Goal: Task Accomplishment & Management: Manage account settings

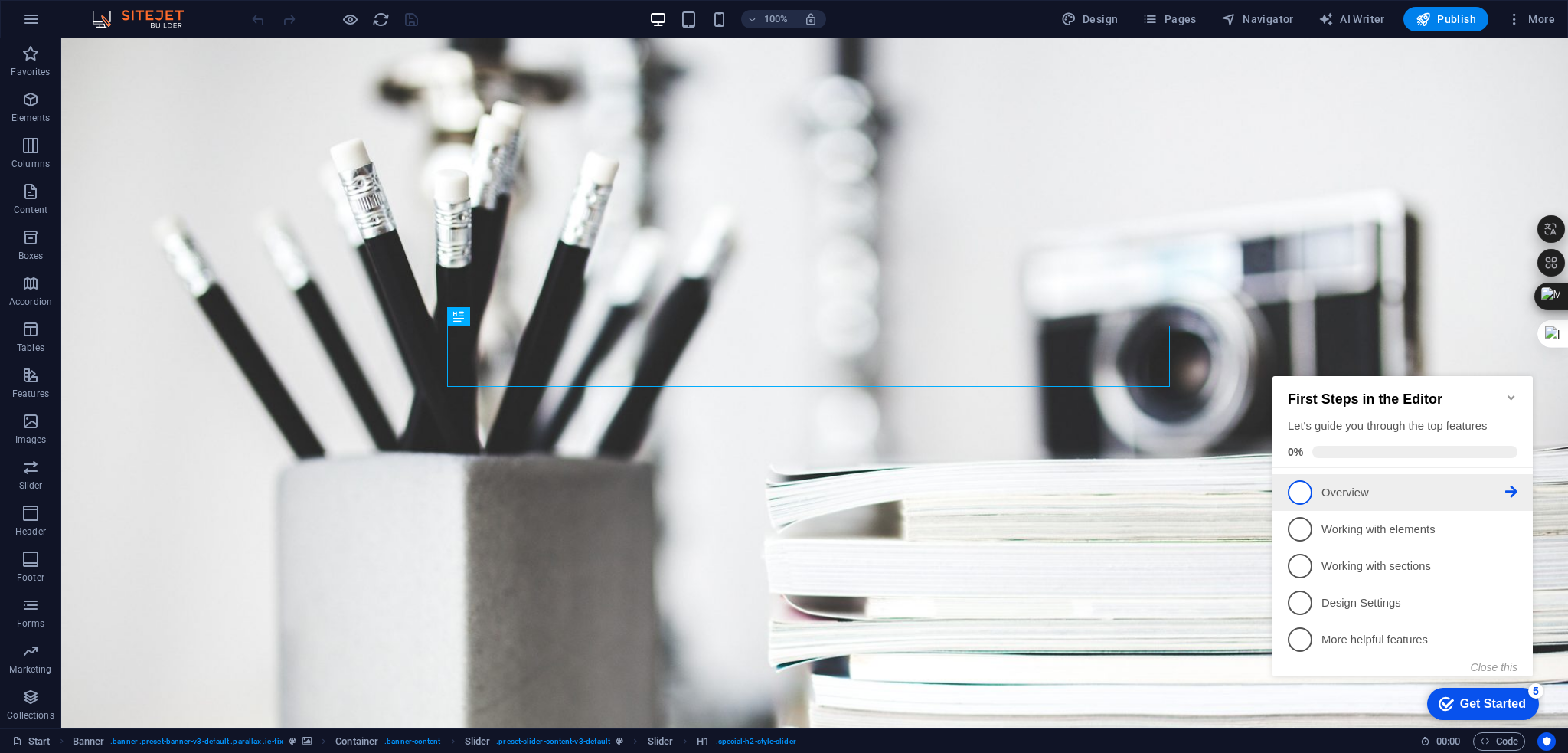
click at [1312, 485] on link "1 Overview - incomplete" at bounding box center [1402, 493] width 230 height 25
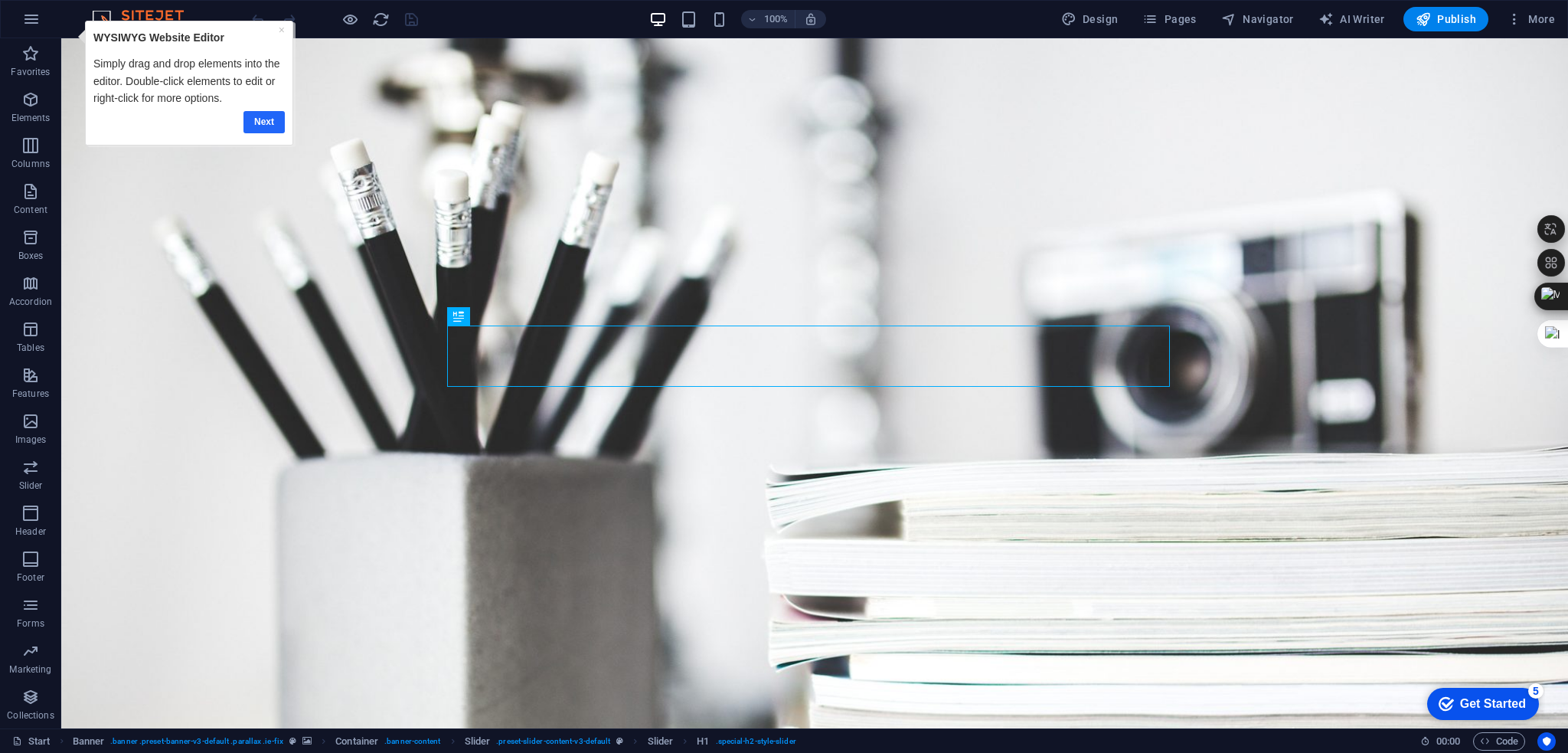
click at [264, 121] on link "Next" at bounding box center [264, 121] width 41 height 22
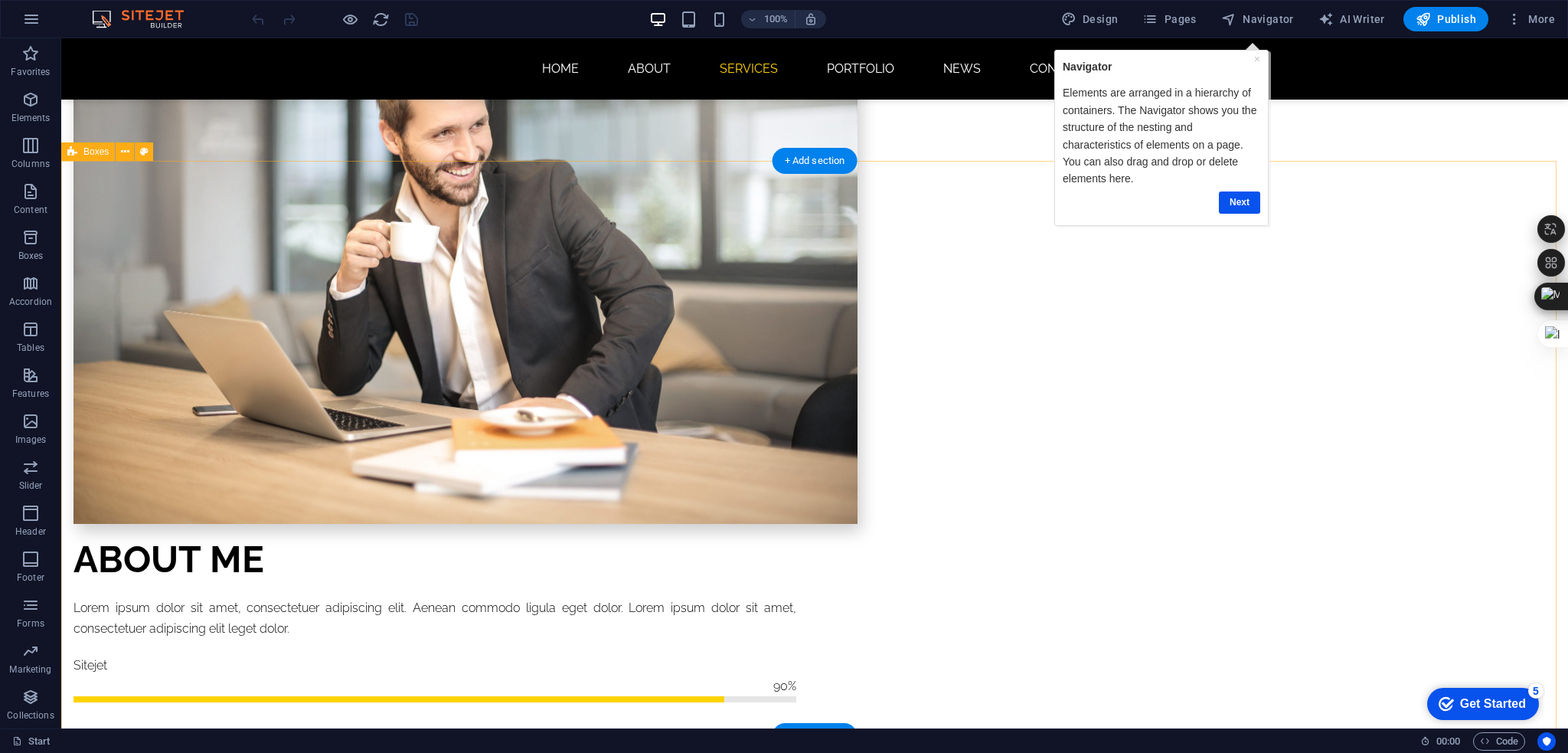
scroll to position [1303, 0]
click at [1246, 195] on link "Next" at bounding box center [1239, 202] width 41 height 22
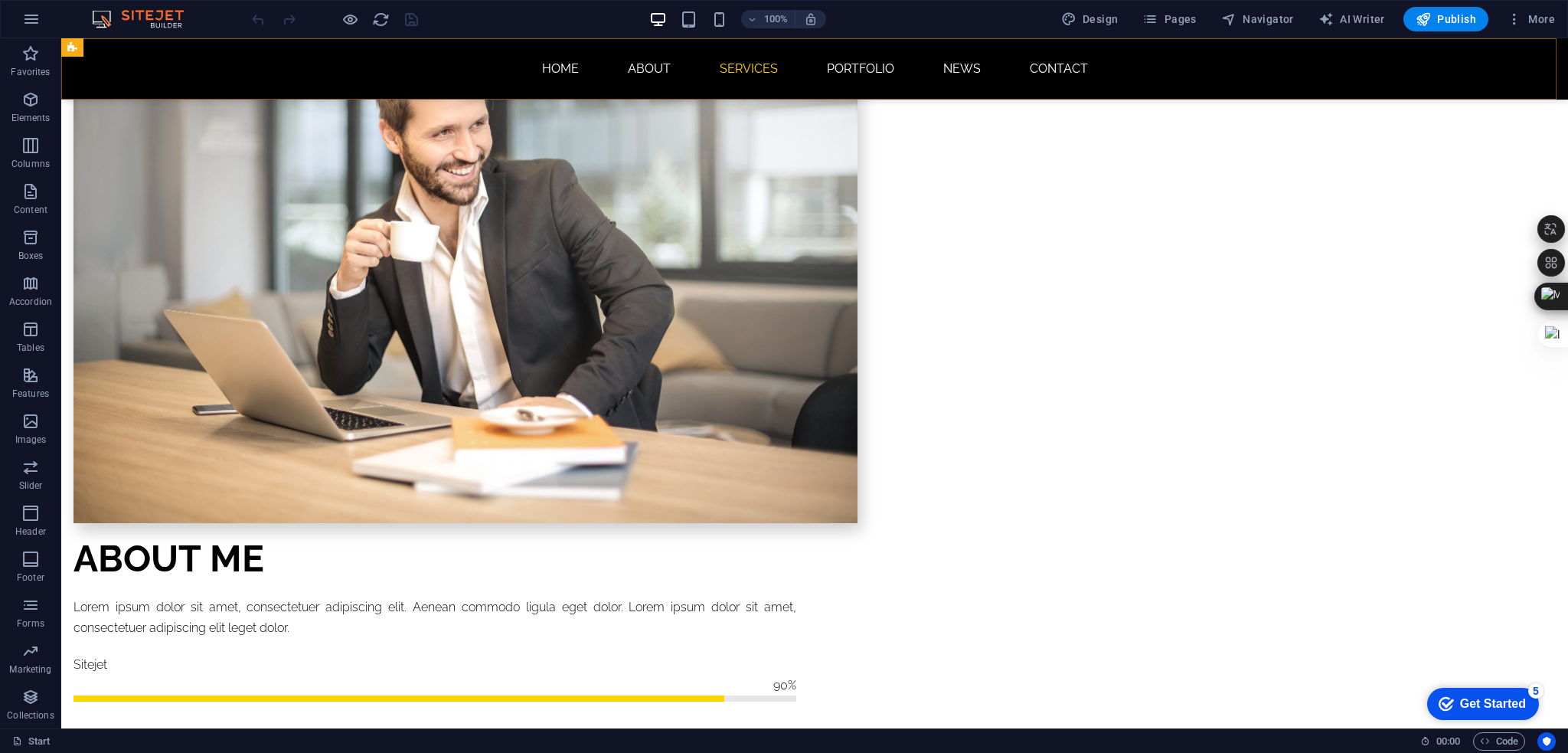
scroll to position [0, 0]
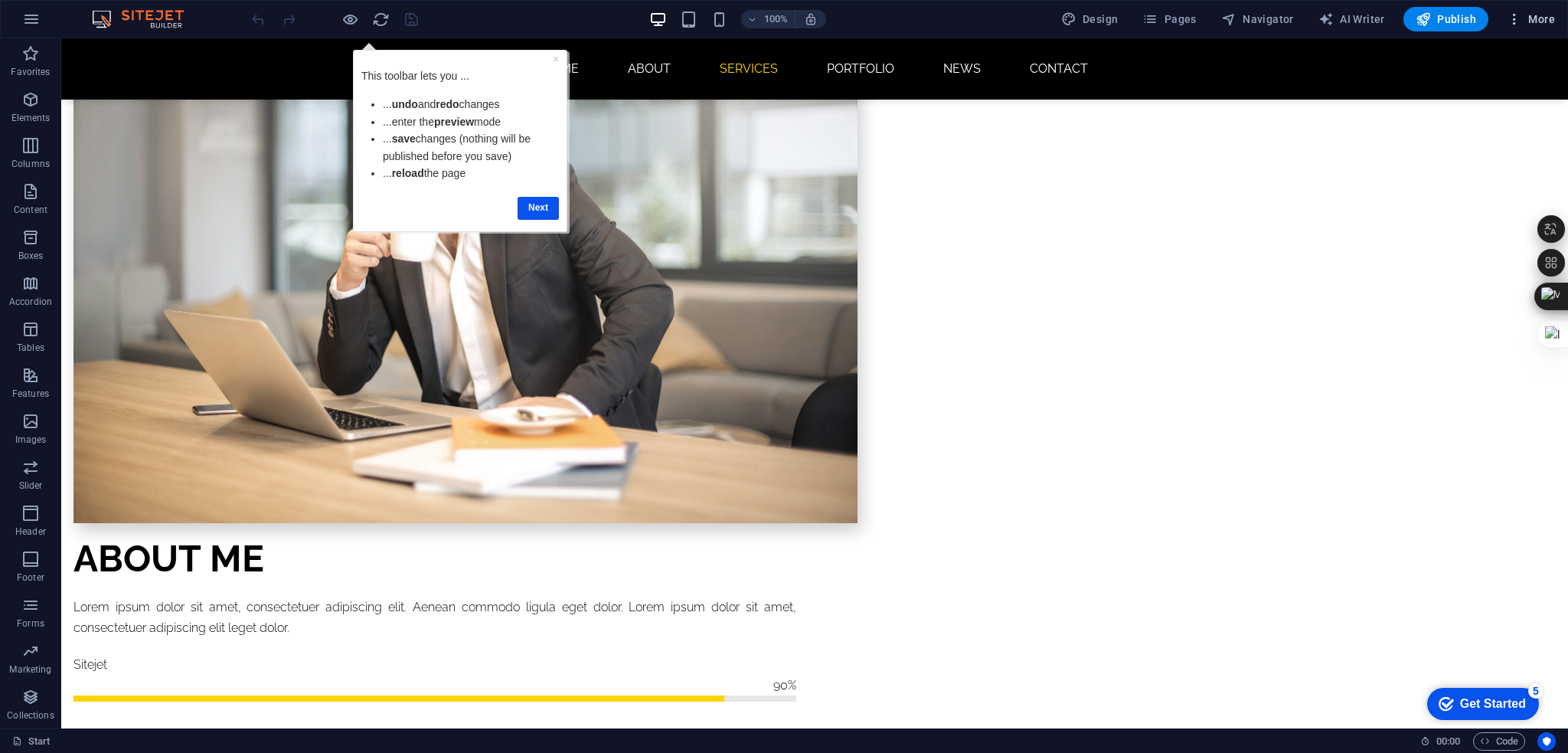
click at [1552, 17] on span "More" at bounding box center [1531, 19] width 49 height 16
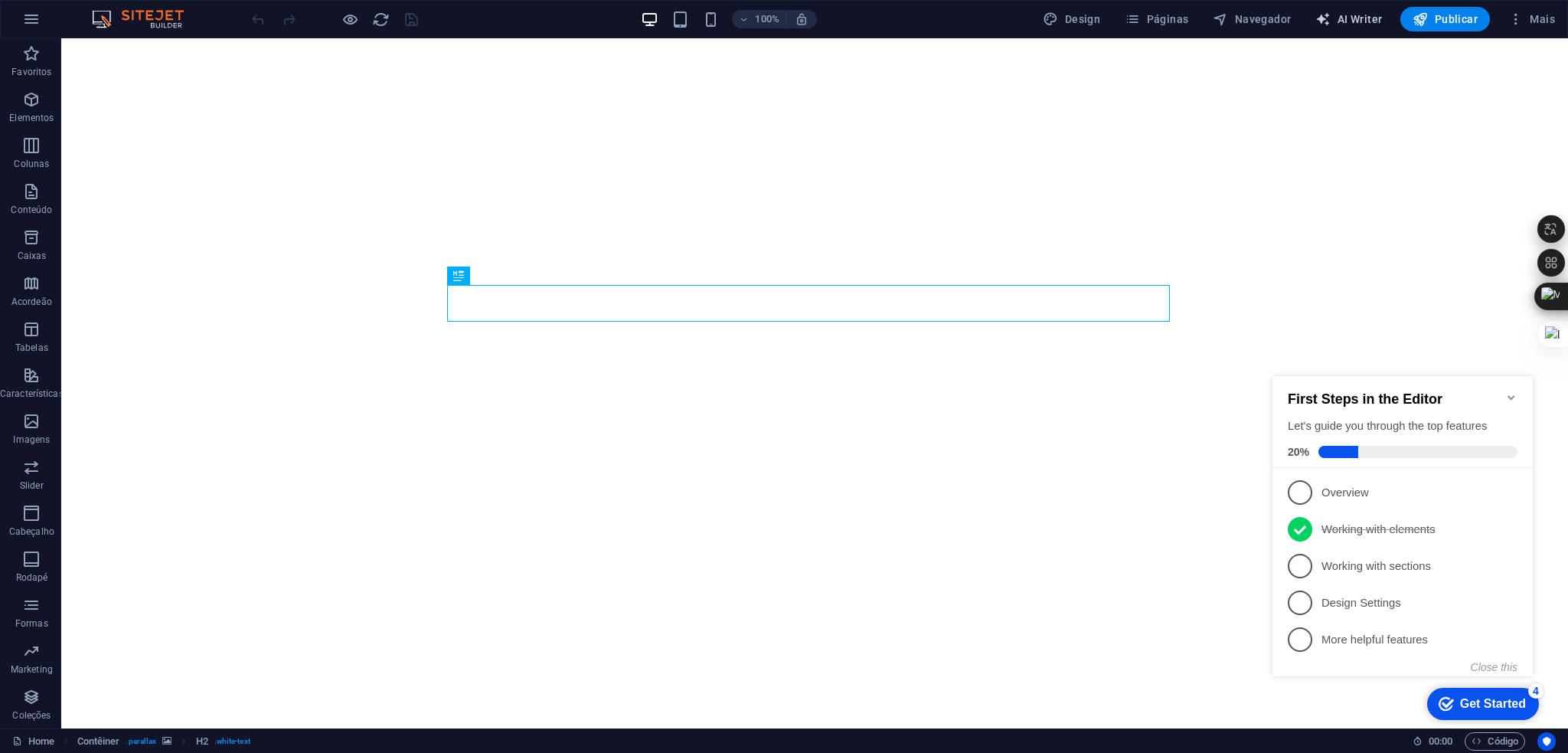
click at [1368, 16] on span "AI Writer" at bounding box center [1348, 19] width 67 height 16
select select "English"
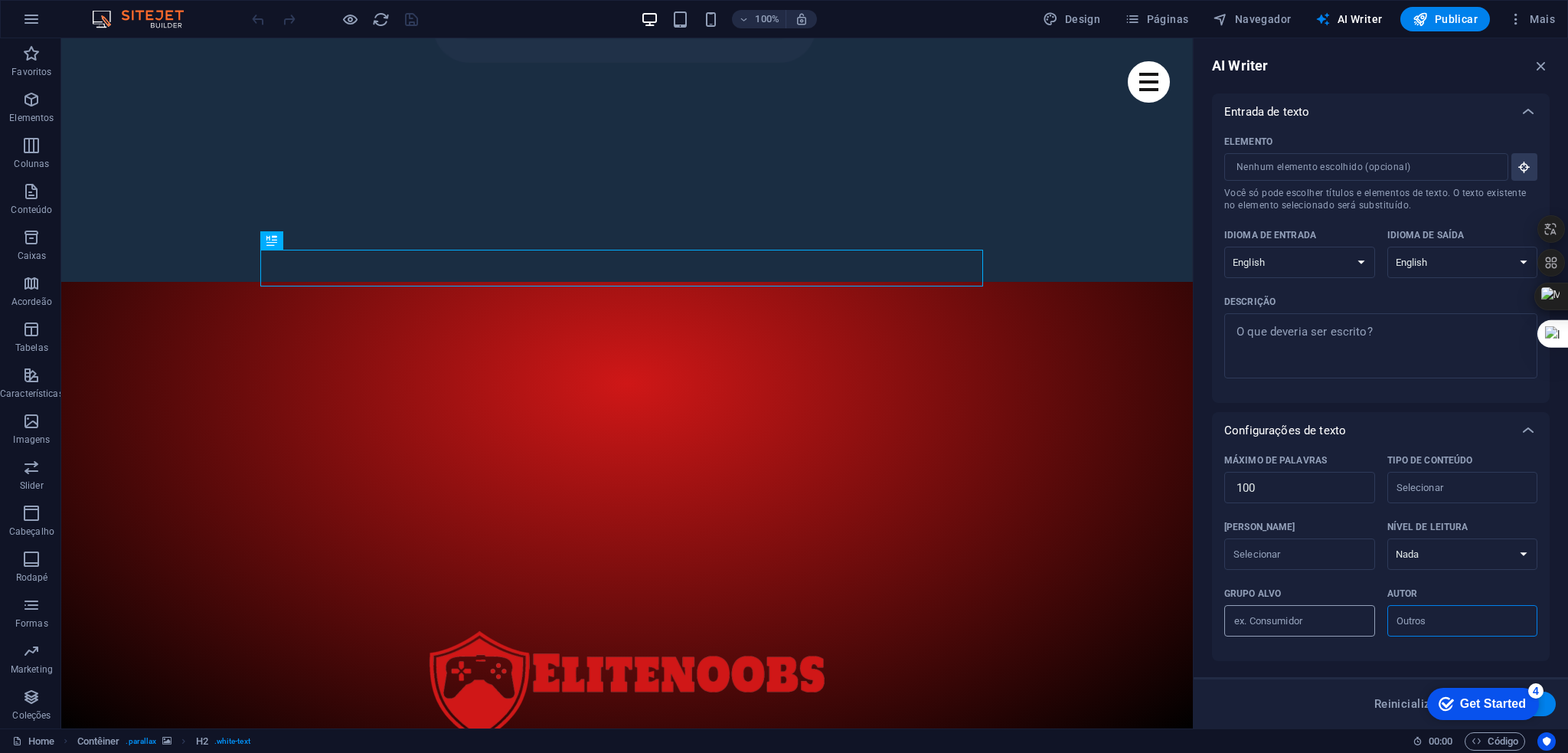
scroll to position [447, 0]
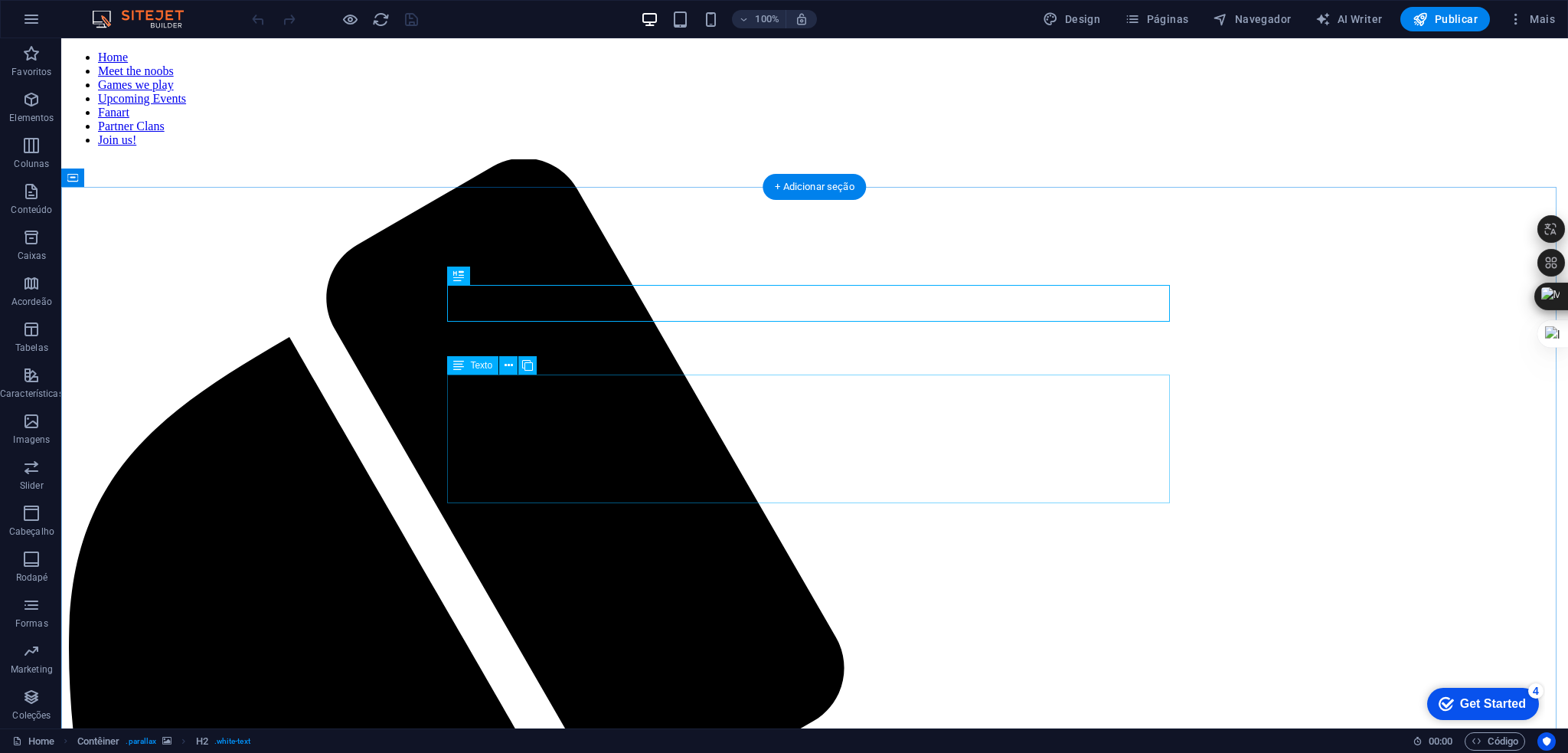
scroll to position [447, 0]
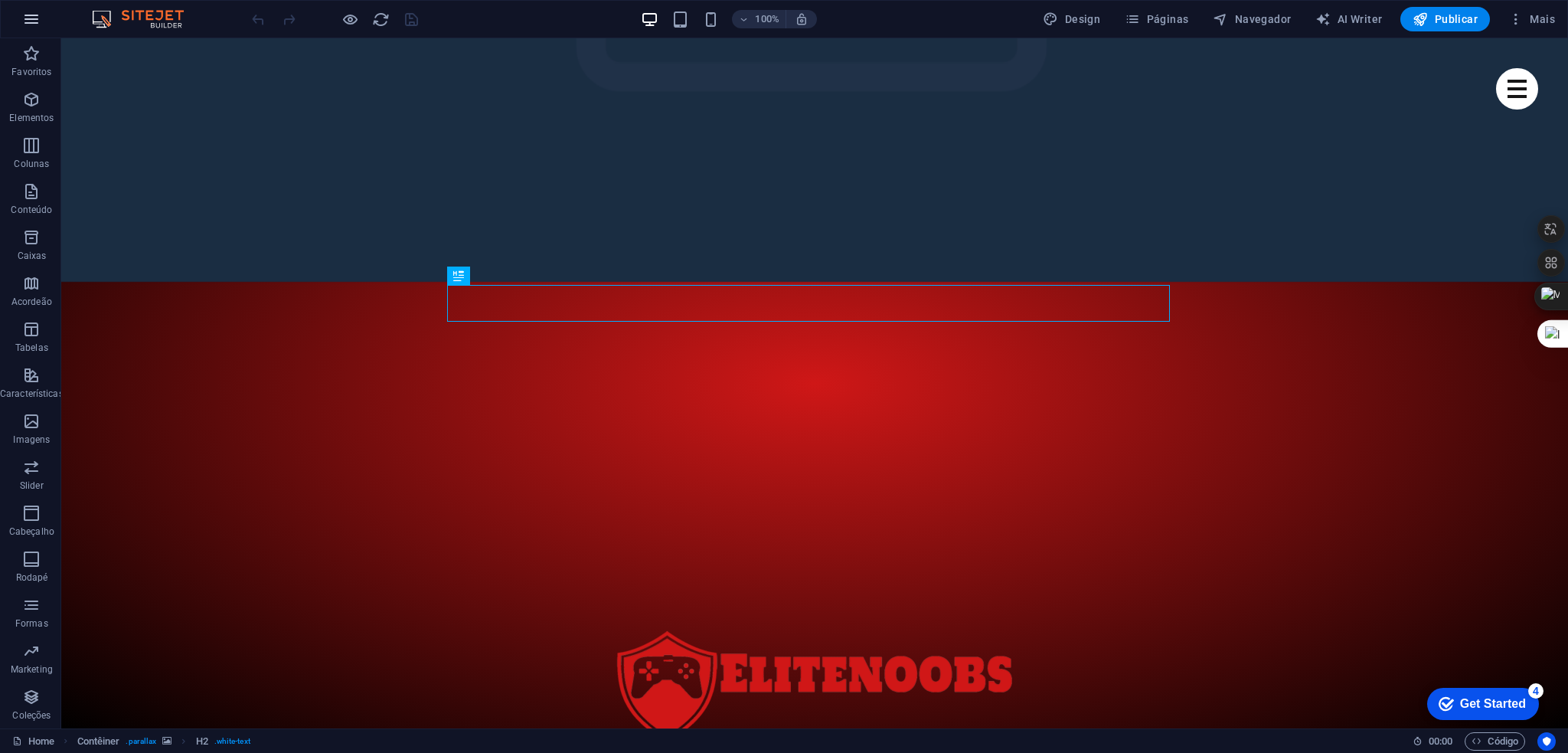
click at [31, 23] on icon "button" at bounding box center [31, 19] width 18 height 18
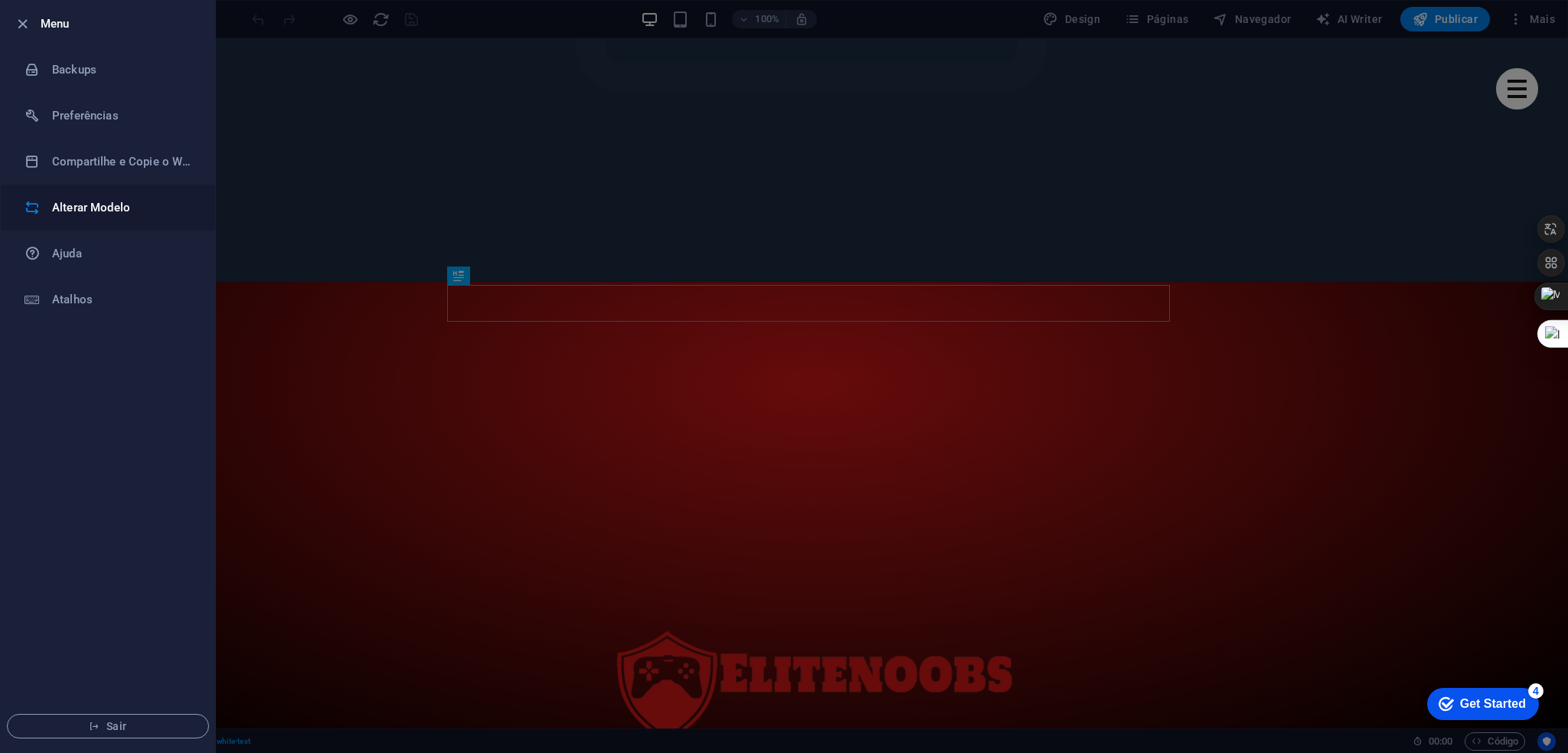
click at [125, 211] on h6 "Alterar Modelo" at bounding box center [123, 208] width 142 height 18
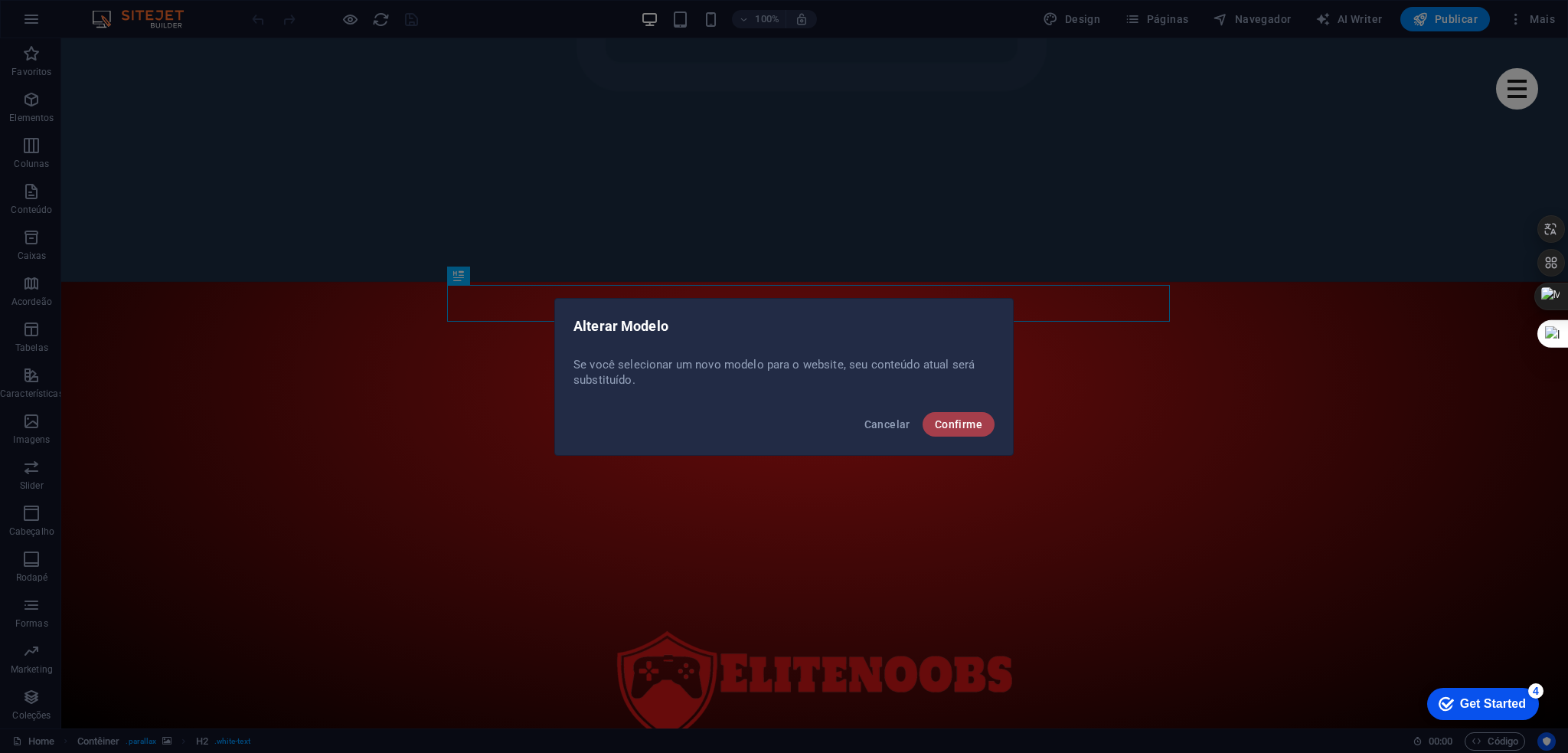
click at [959, 425] on span "Confirme" at bounding box center [959, 424] width 48 height 12
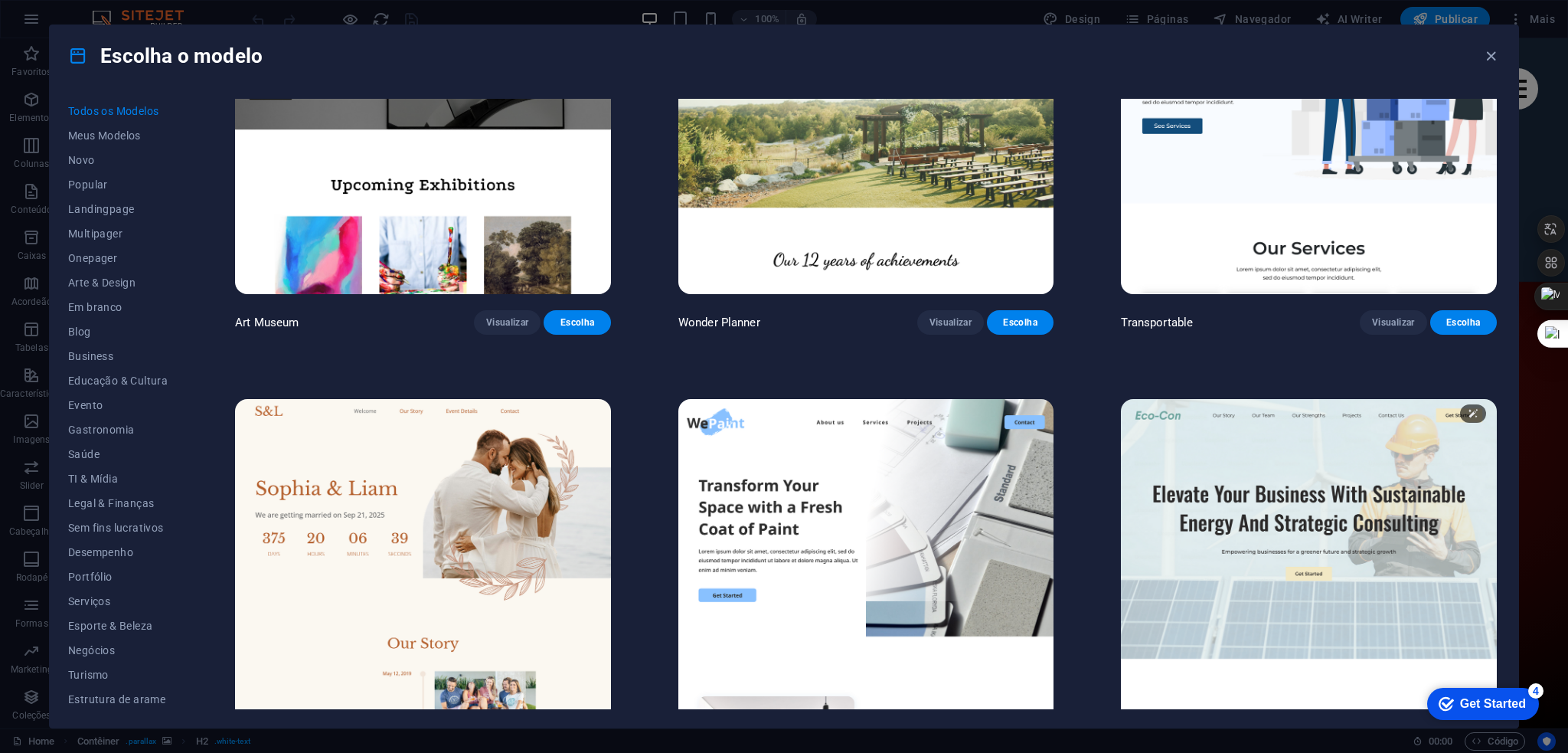
scroll to position [690, 0]
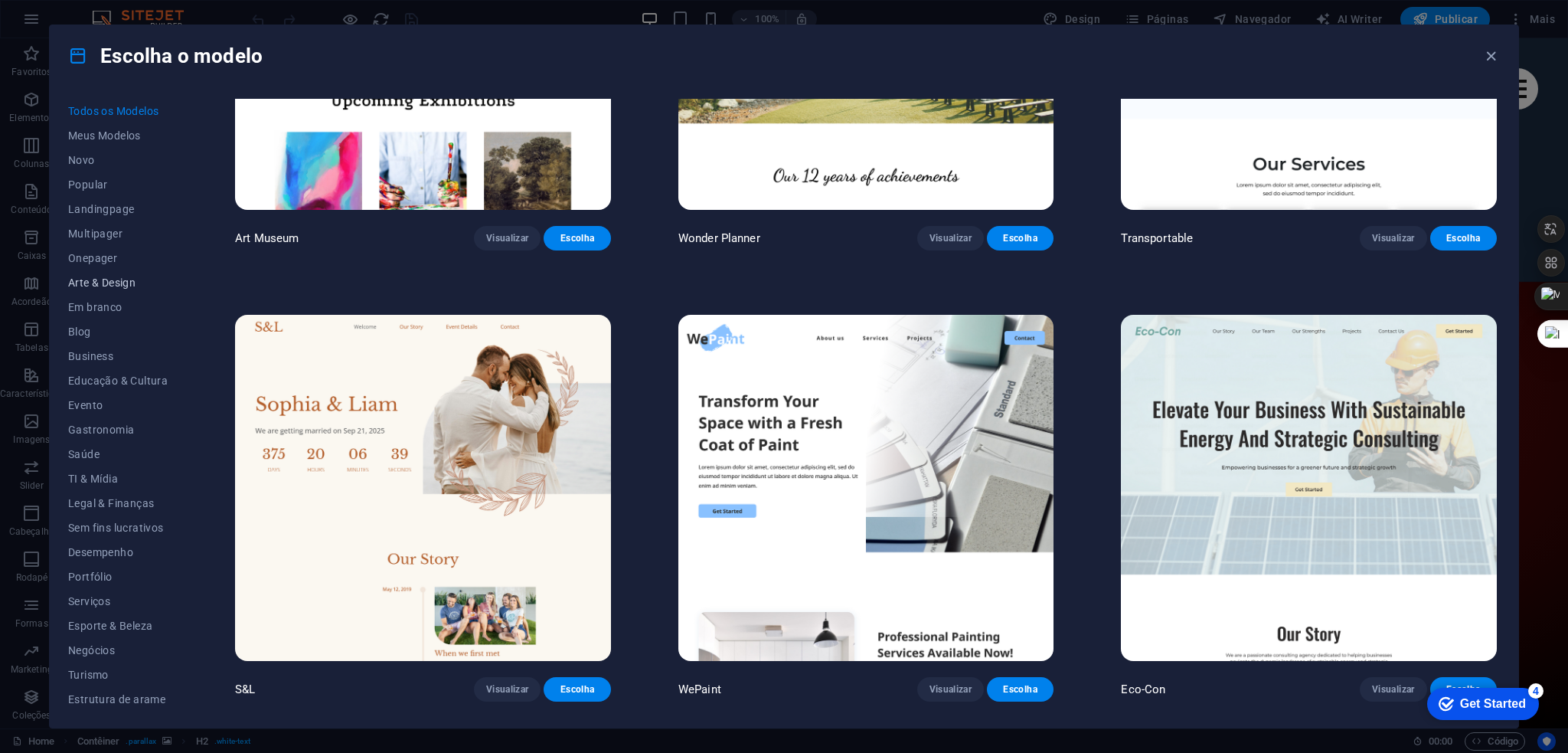
click at [124, 278] on span "Arte & Design" at bounding box center [118, 283] width 100 height 12
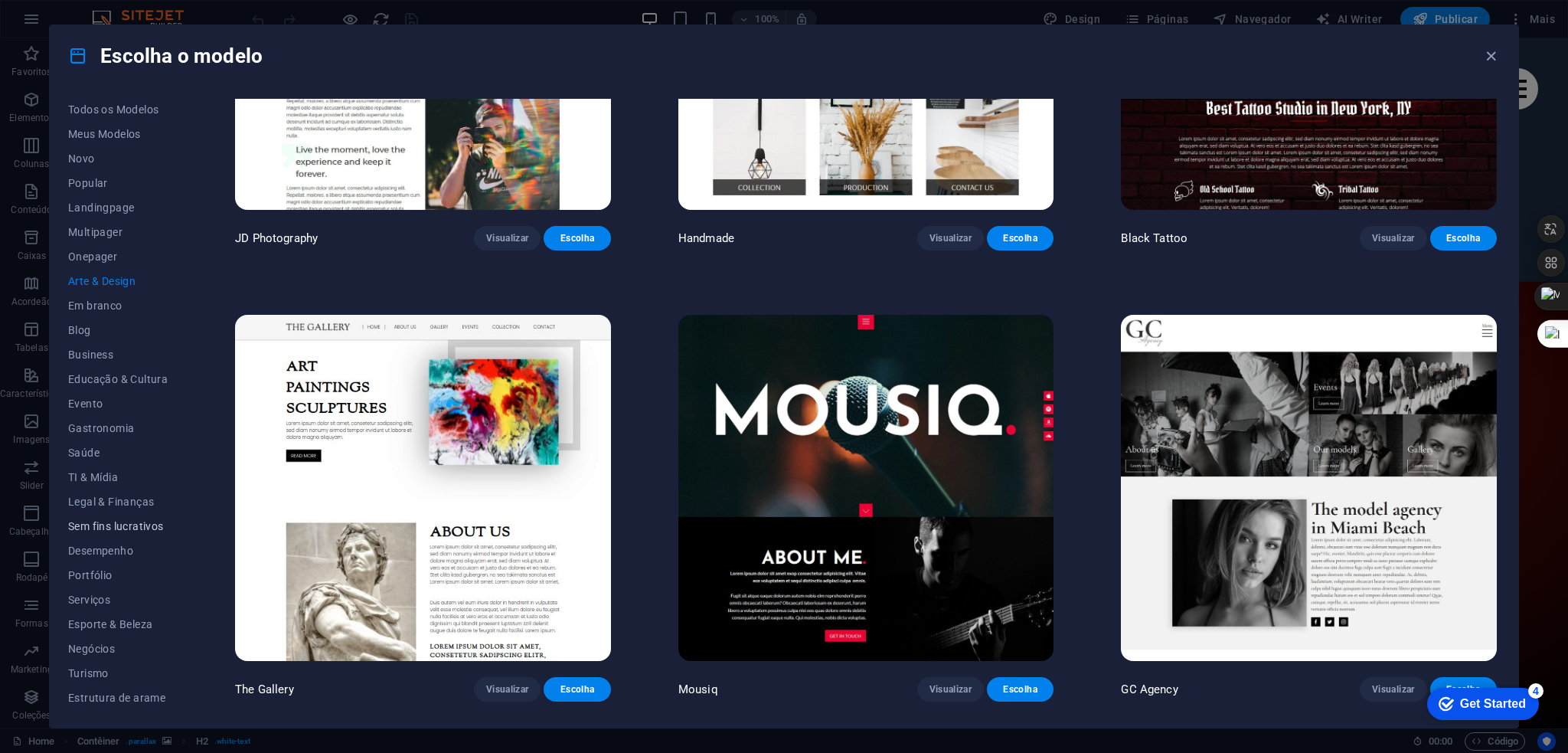
scroll to position [0, 0]
click at [105, 473] on span "TI & Mídia" at bounding box center [118, 479] width 100 height 12
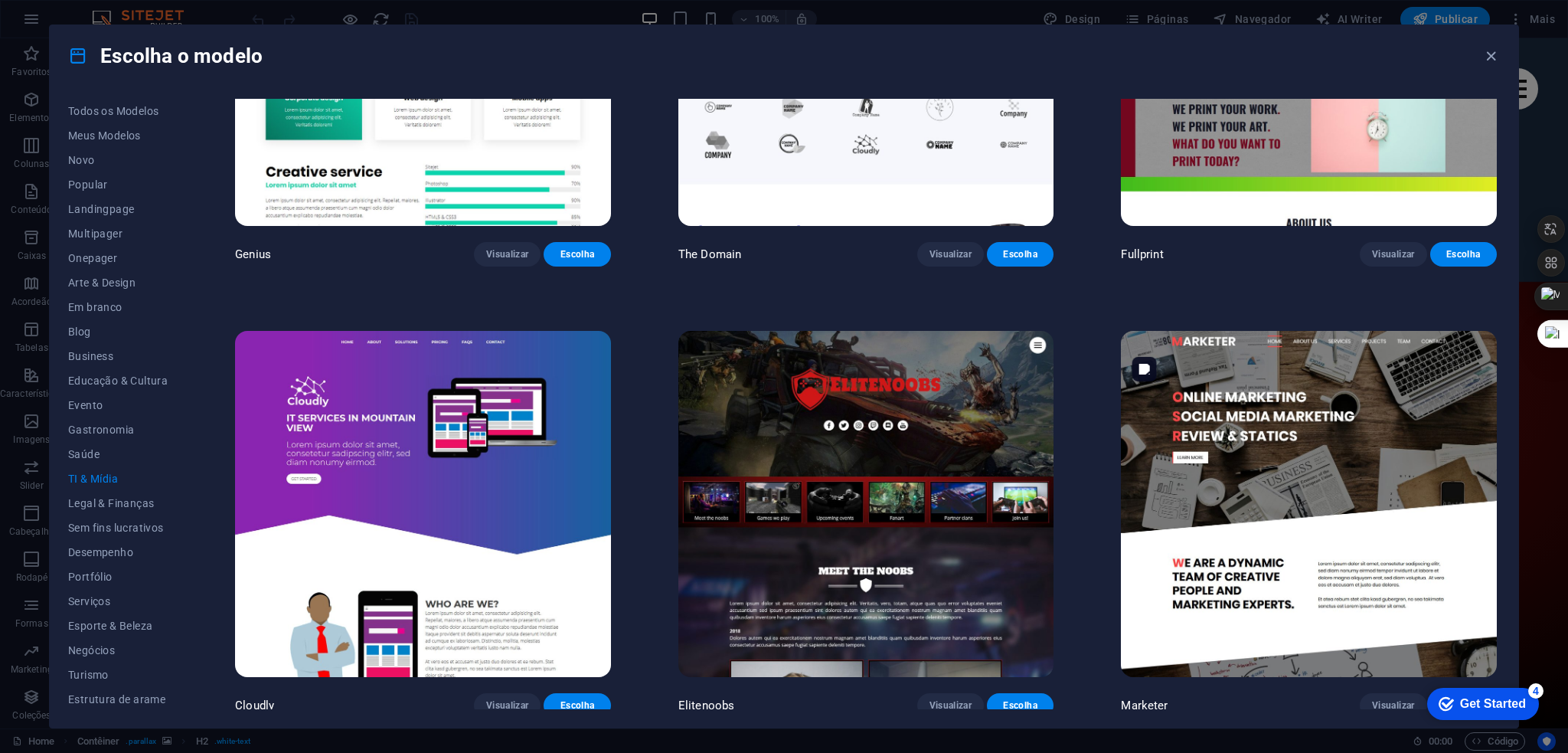
scroll to position [1128, 0]
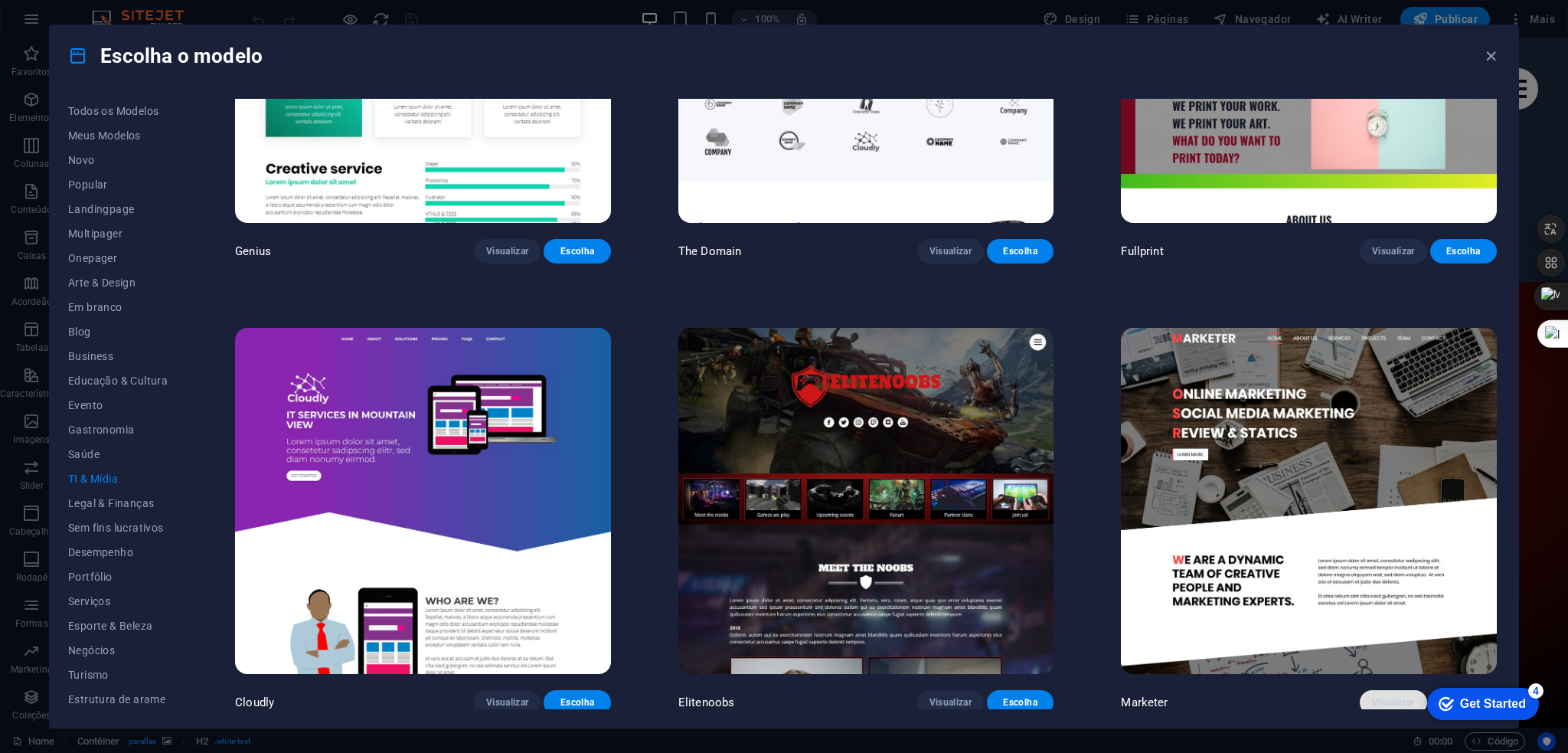
click at [1395, 696] on span "Visualizar" at bounding box center [1393, 702] width 42 height 12
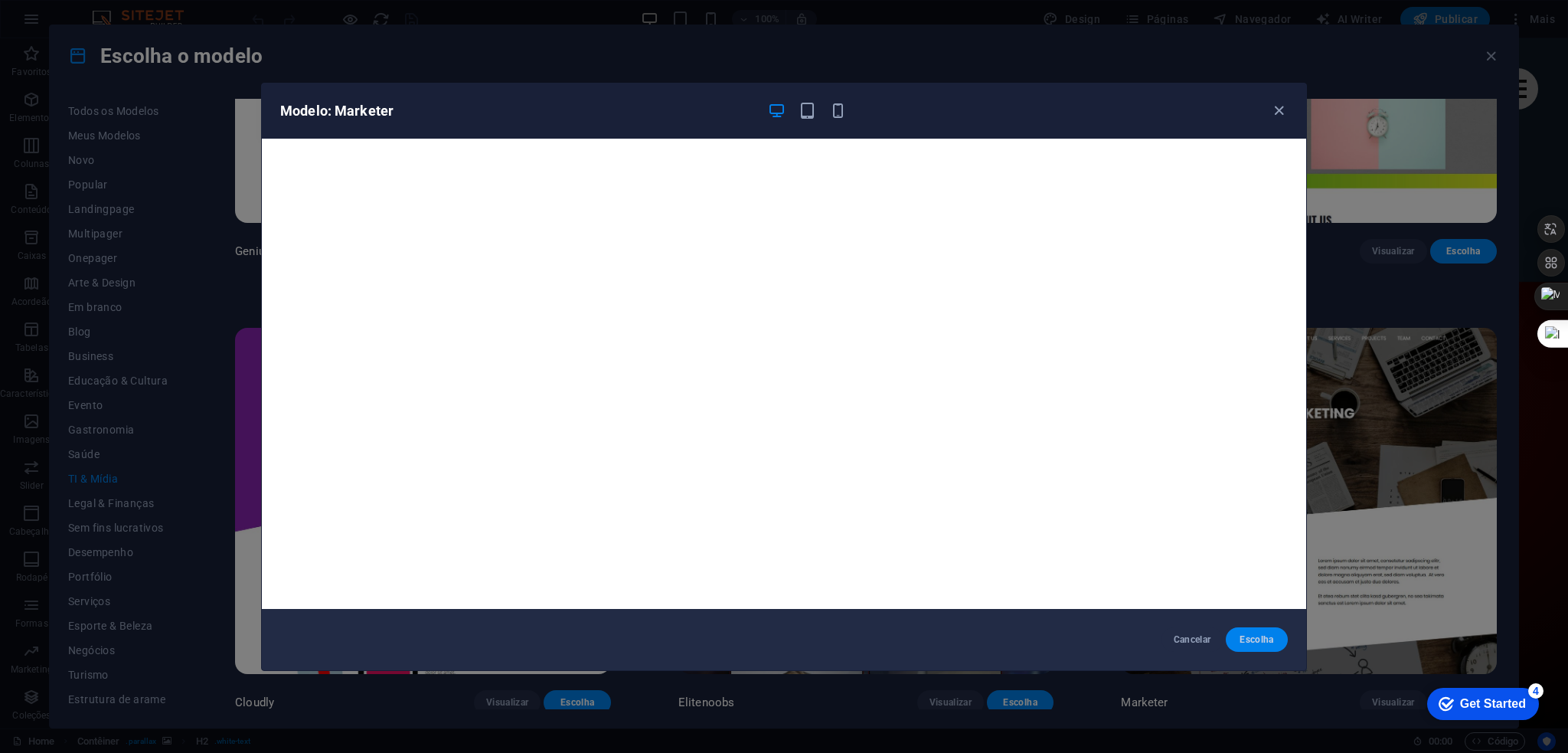
click at [1269, 638] on span "Escolha" at bounding box center [1257, 639] width 38 height 12
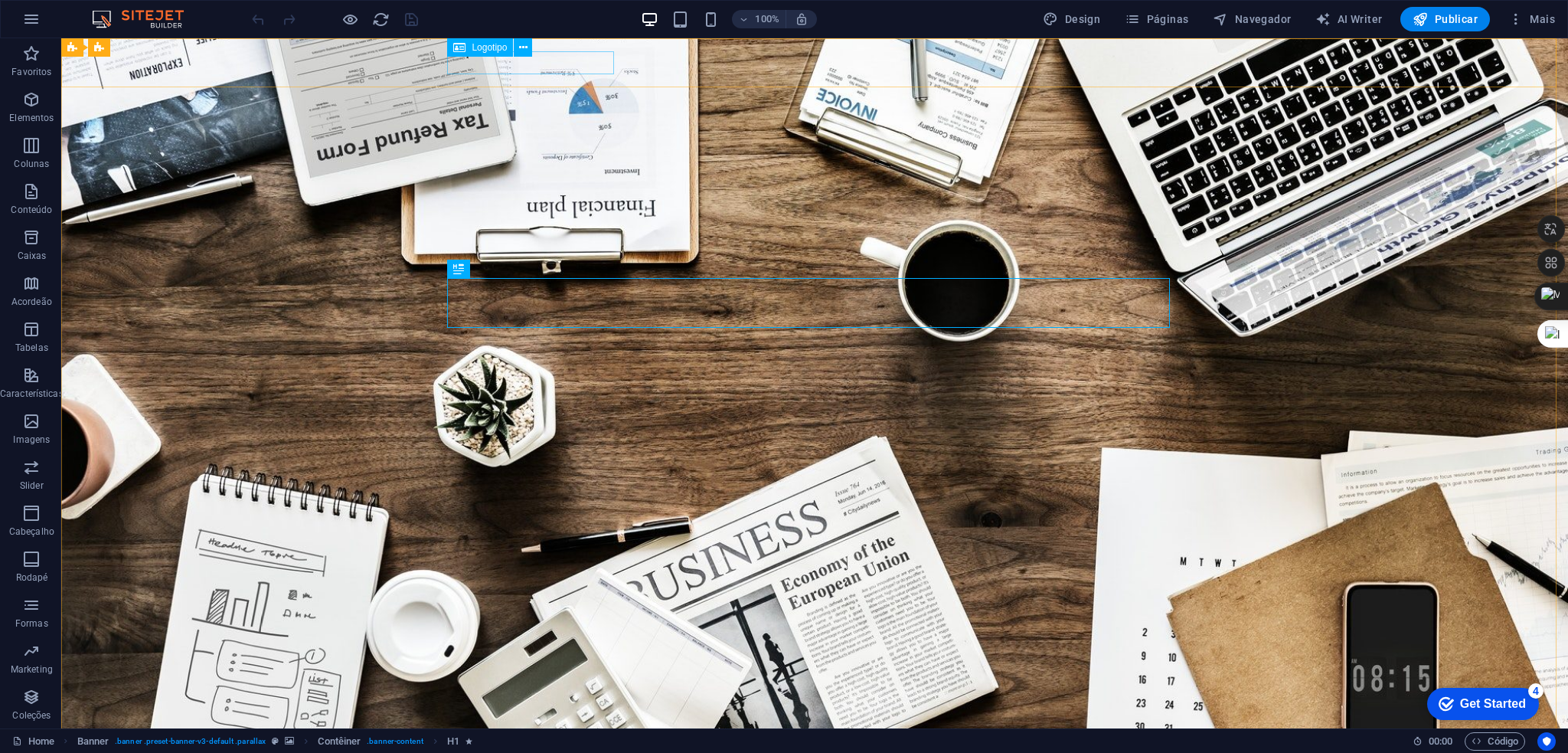
click at [493, 49] on span "Logotipo" at bounding box center [489, 47] width 35 height 9
click at [1435, 22] on span "Publicar" at bounding box center [1444, 19] width 65 height 16
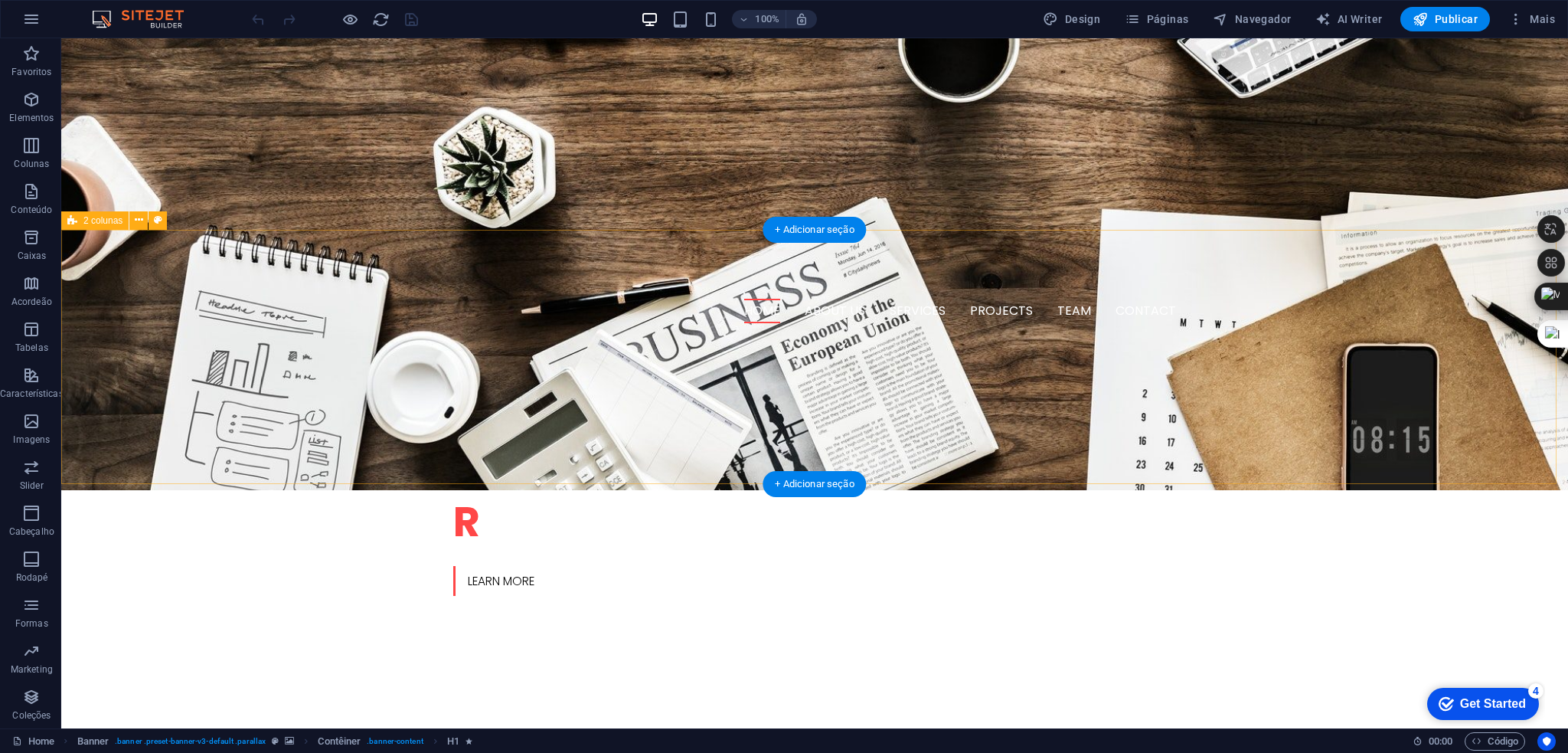
scroll to position [613, 0]
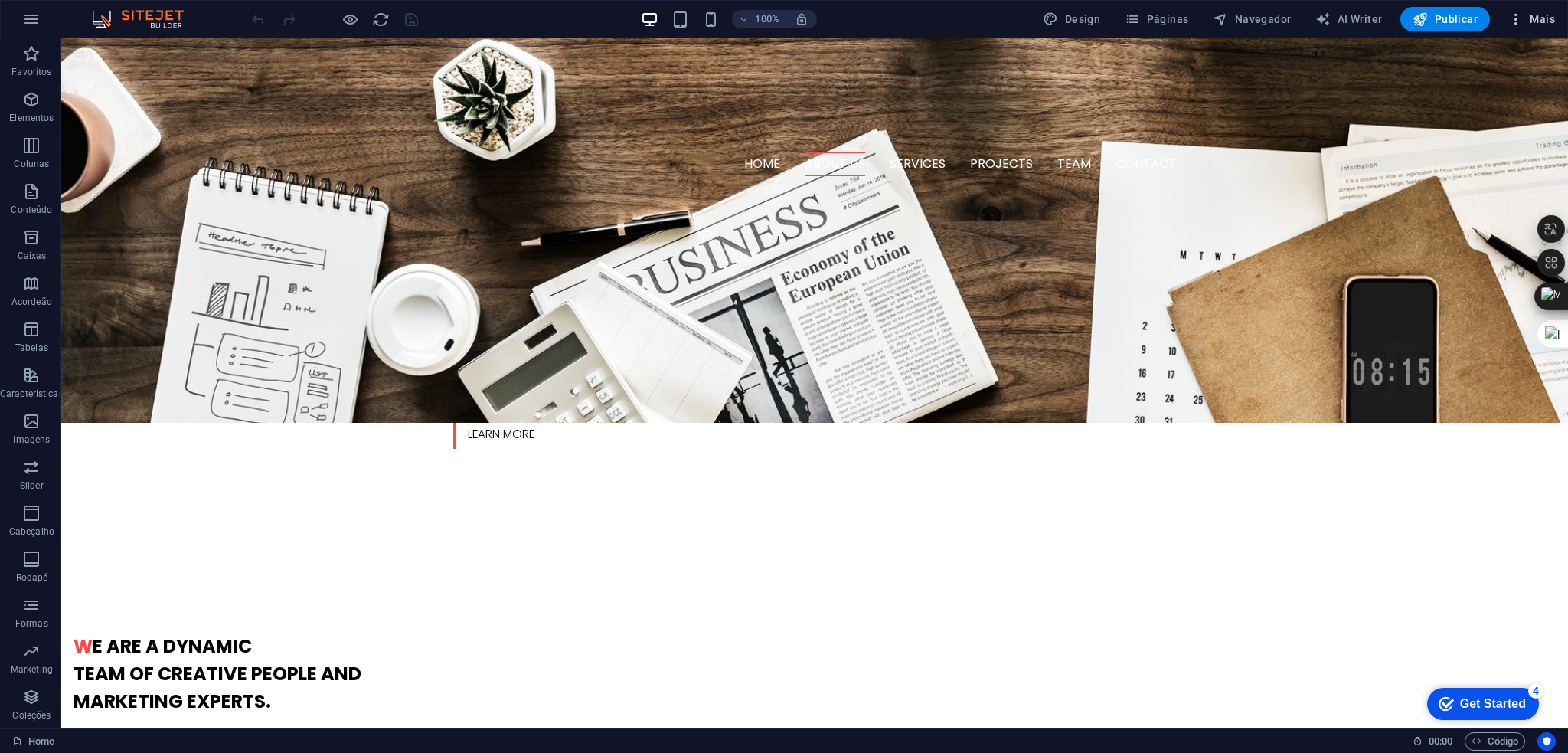
click at [1538, 12] on span "Mais" at bounding box center [1532, 19] width 47 height 16
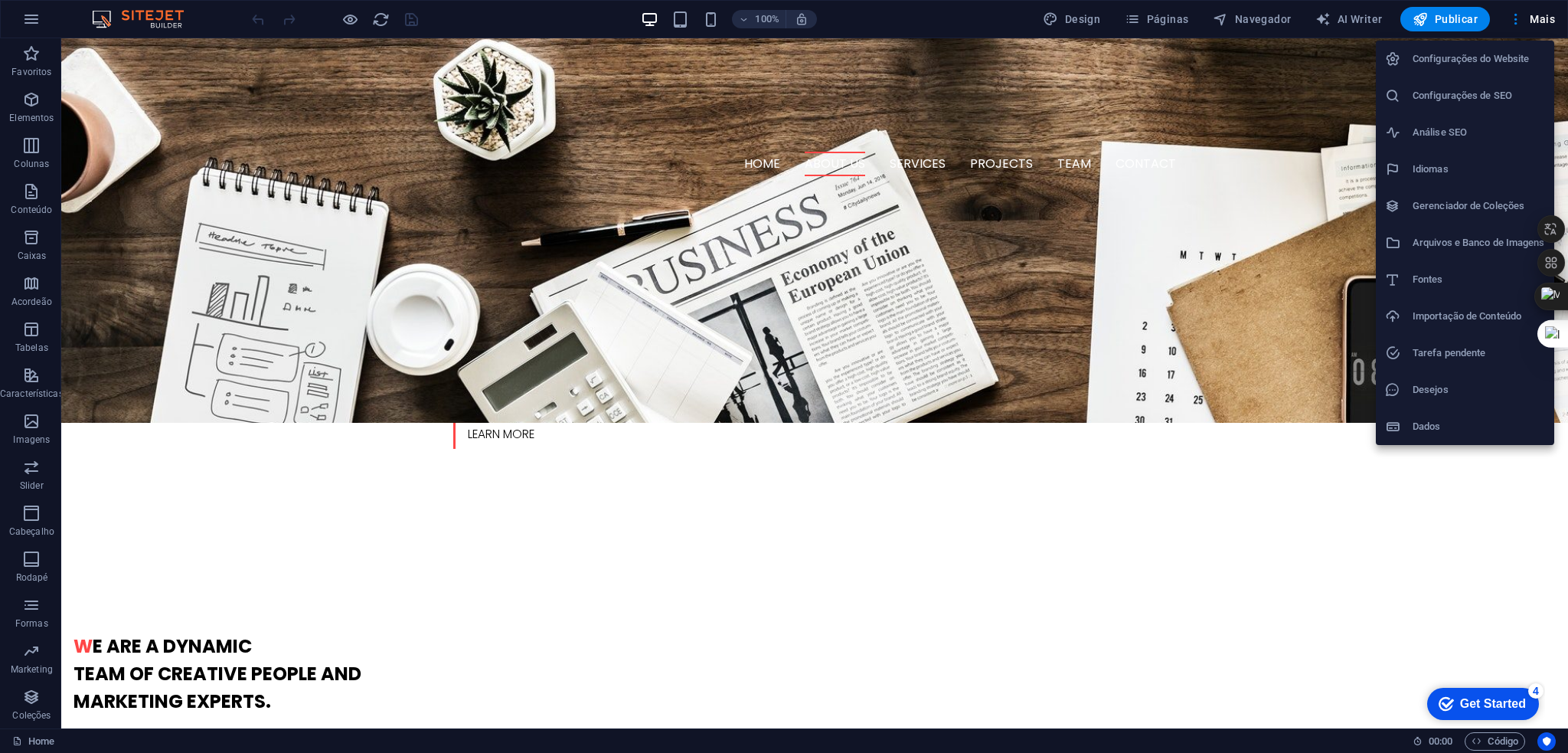
click at [1458, 56] on h6 "Configurações do Website" at bounding box center [1478, 58] width 133 height 18
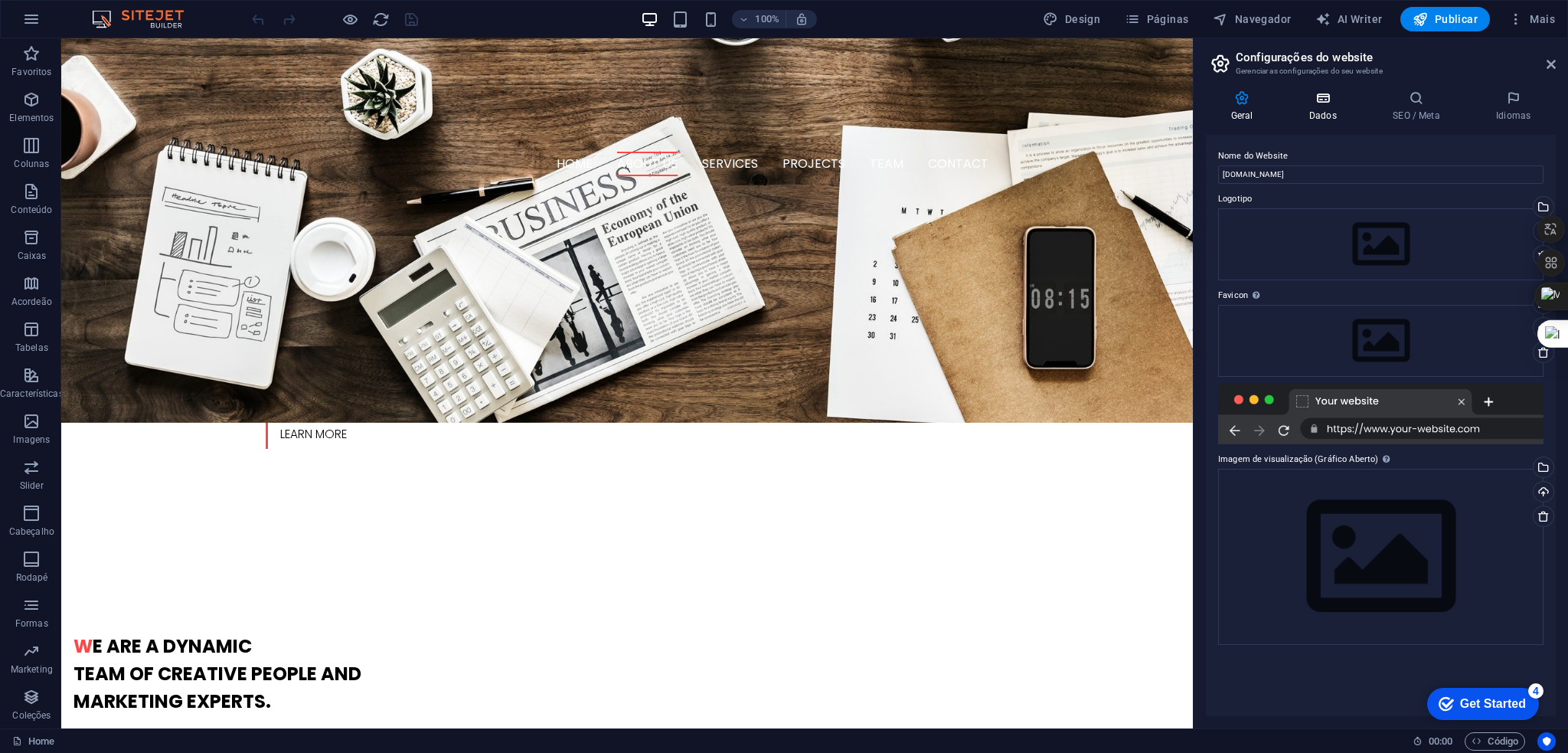
click at [1329, 96] on icon at bounding box center [1323, 98] width 77 height 16
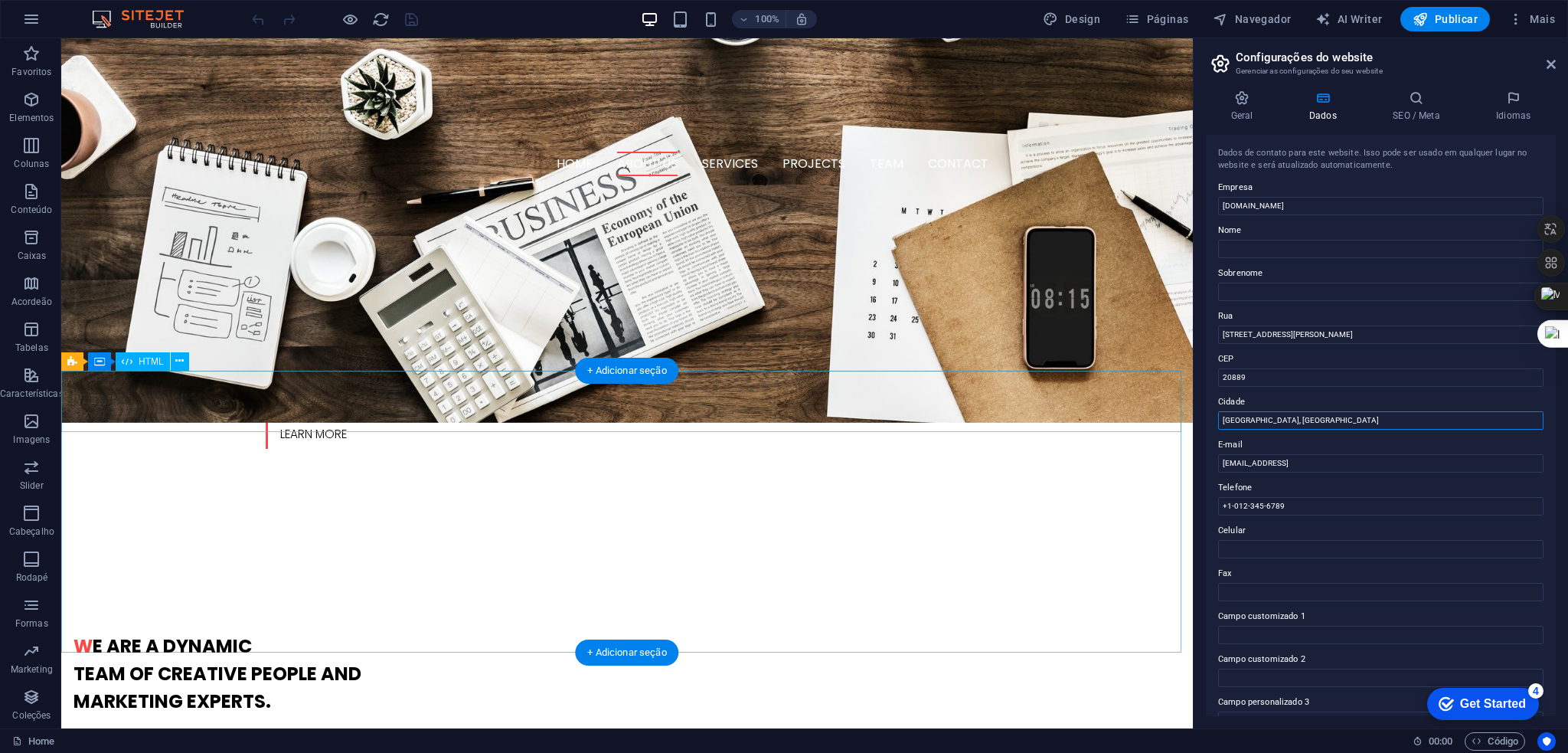
drag, startPoint x: 1374, startPoint y: 453, endPoint x: 1117, endPoint y: 399, distance: 262.6
click at [1353, 409] on label "Cidade" at bounding box center [1380, 402] width 325 height 18
click at [1353, 411] on input "[GEOGRAPHIC_DATA], [GEOGRAPHIC_DATA]" at bounding box center [1380, 420] width 325 height 18
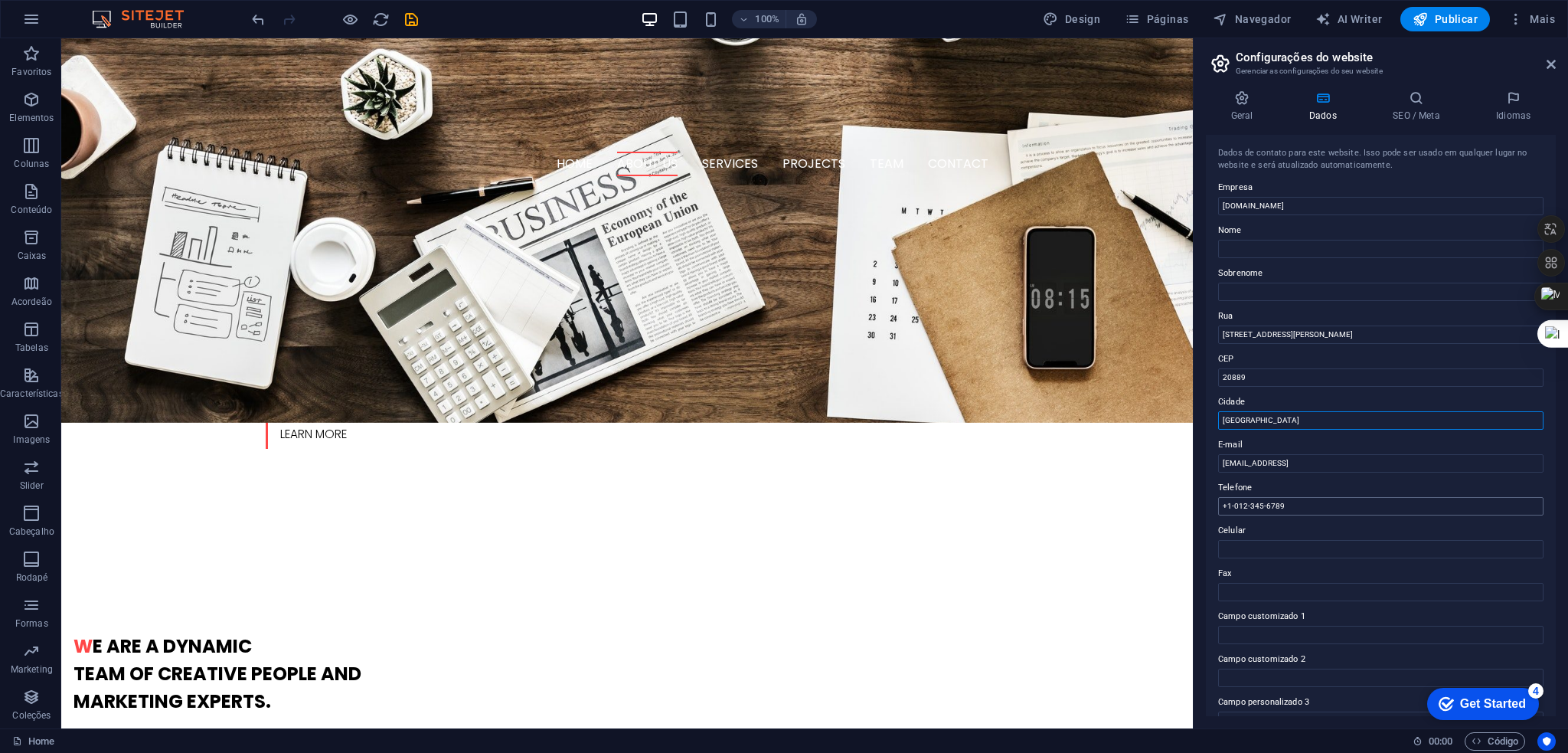
type input "são paulo"
click at [1332, 510] on input "+1-012-345-6789" at bounding box center [1380, 506] width 325 height 18
drag, startPoint x: 1332, startPoint y: 510, endPoint x: 1206, endPoint y: 497, distance: 126.7
click at [1206, 497] on div "Dados de contato para este website. Isso pode ser usado em qualquer lugar no we…" at bounding box center [1380, 426] width 350 height 582
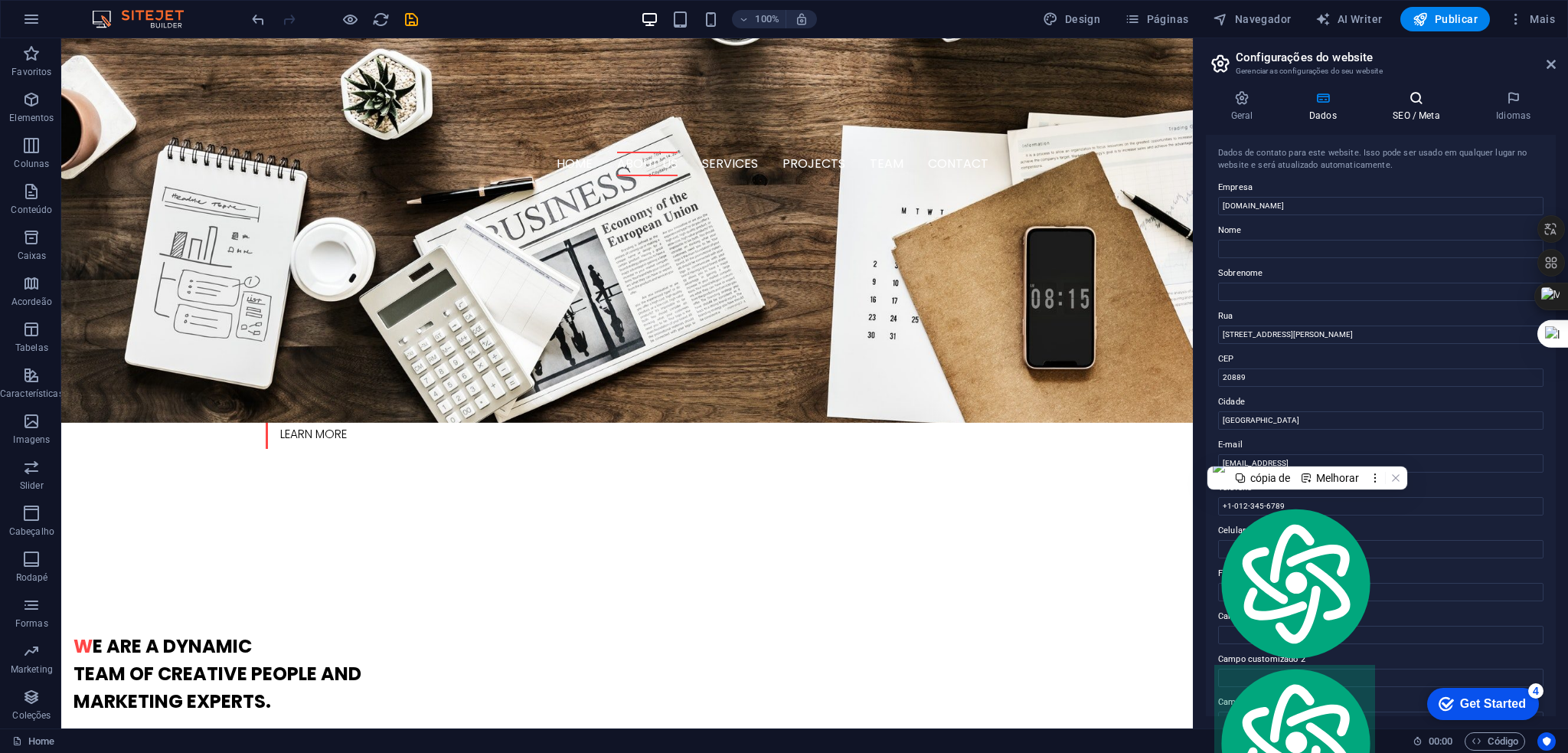
click at [1414, 91] on icon at bounding box center [1416, 98] width 97 height 16
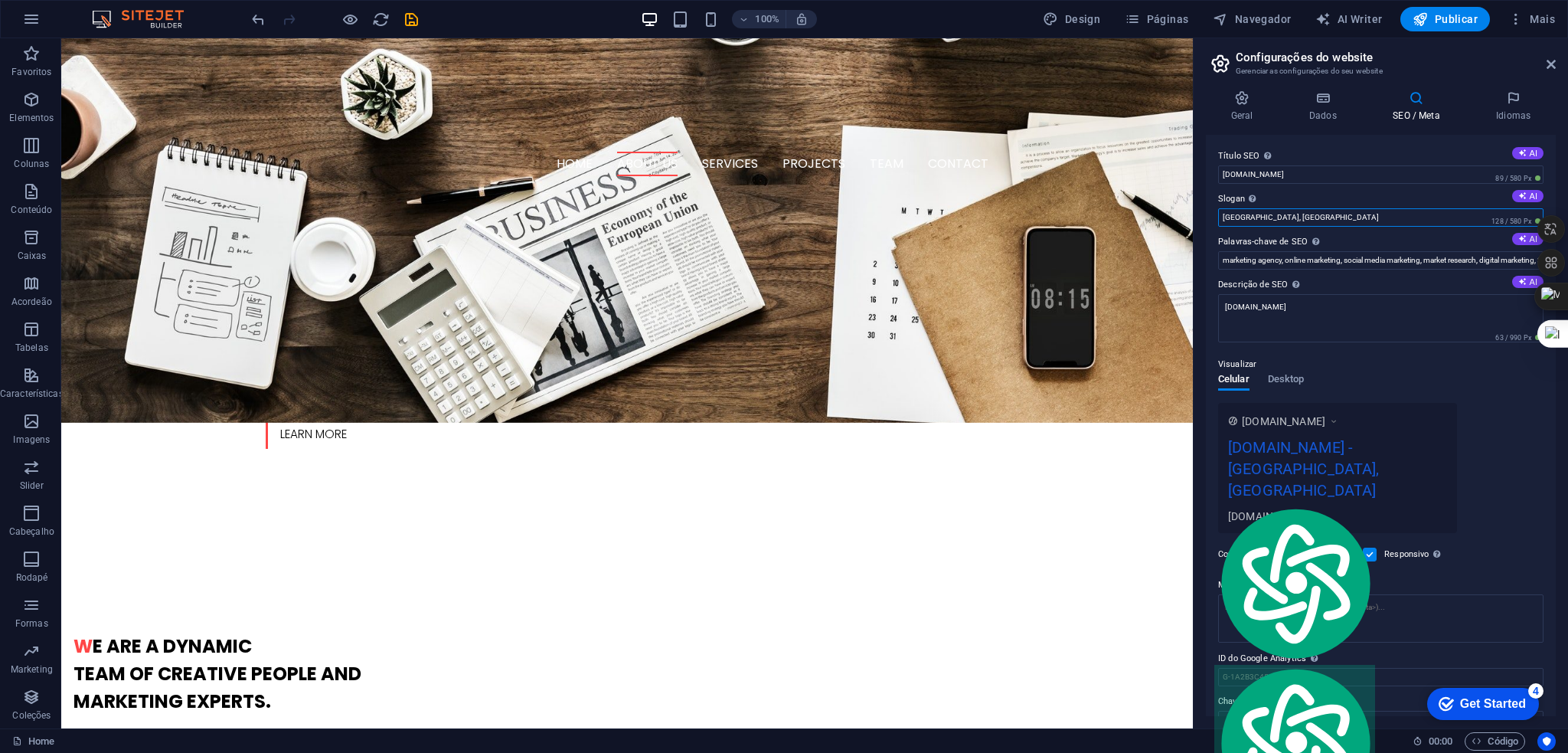
click at [1330, 219] on input "[GEOGRAPHIC_DATA], [GEOGRAPHIC_DATA]" at bounding box center [1380, 217] width 325 height 18
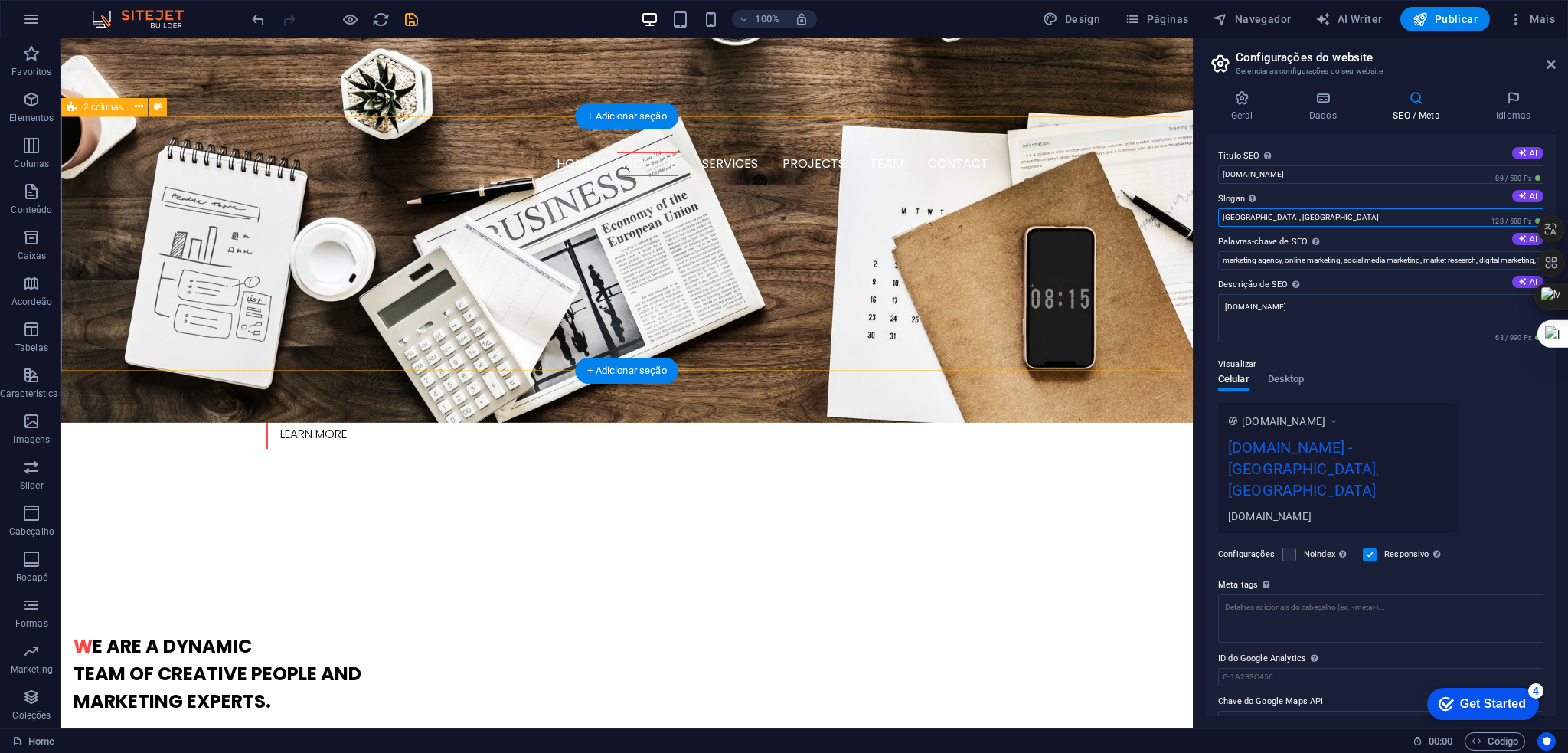
drag, startPoint x: 1106, startPoint y: 195, endPoint x: 1084, endPoint y: 192, distance: 22.2
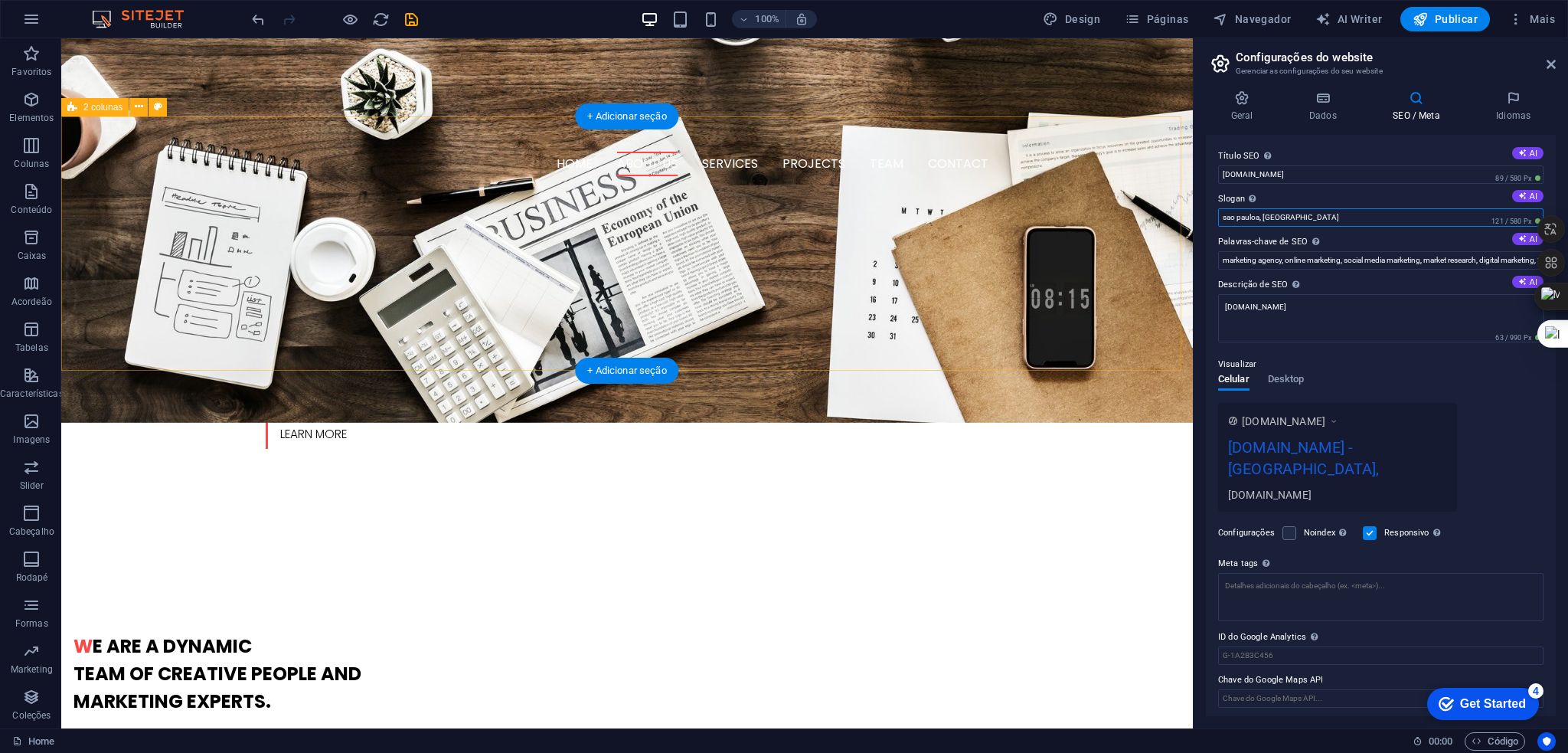
type input "sao pauloa, sp"
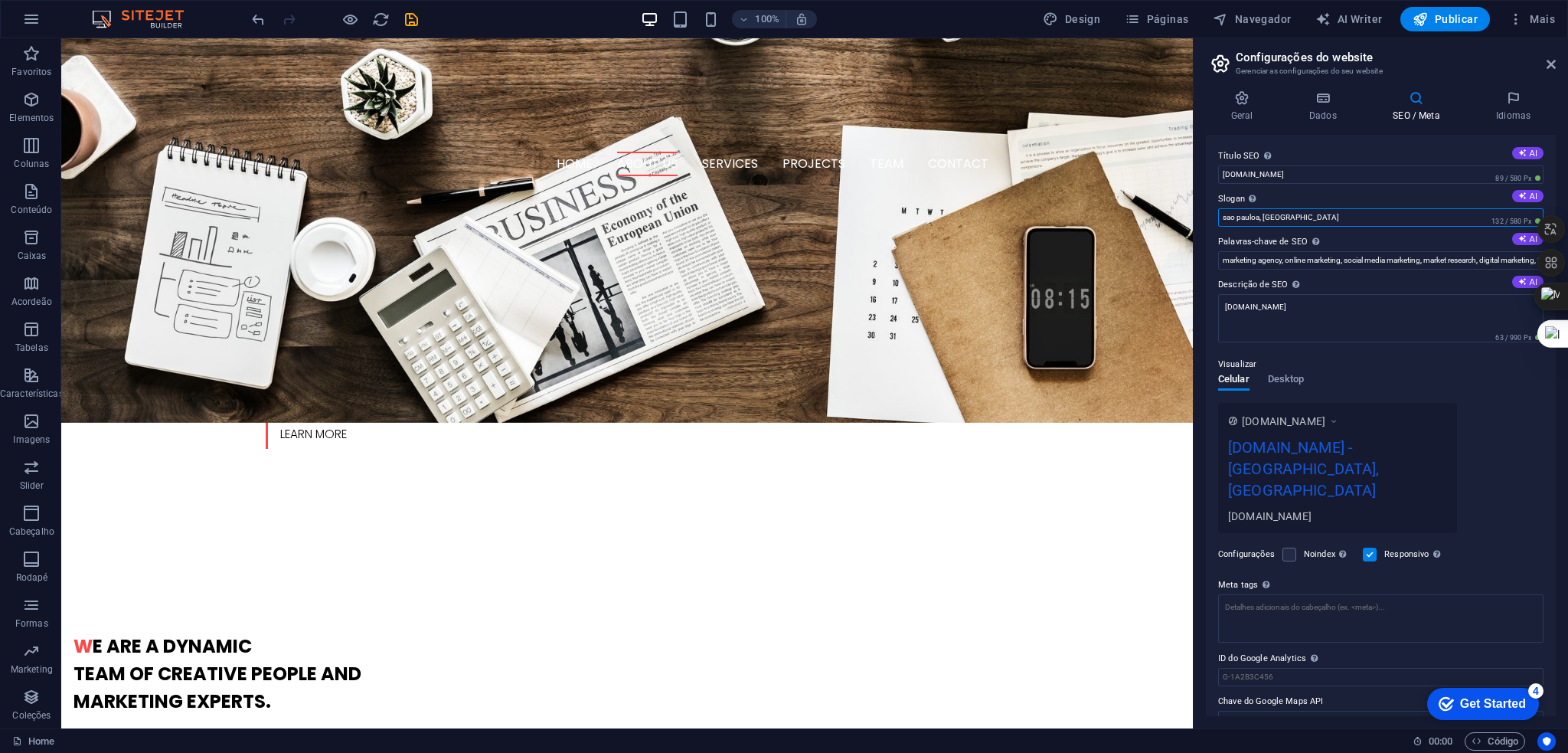
click at [1251, 221] on input "sao pauloa, sp" at bounding box center [1380, 217] width 325 height 18
type input "sao paulo, sp"
click at [1483, 698] on div "Get Started" at bounding box center [1493, 704] width 66 height 14
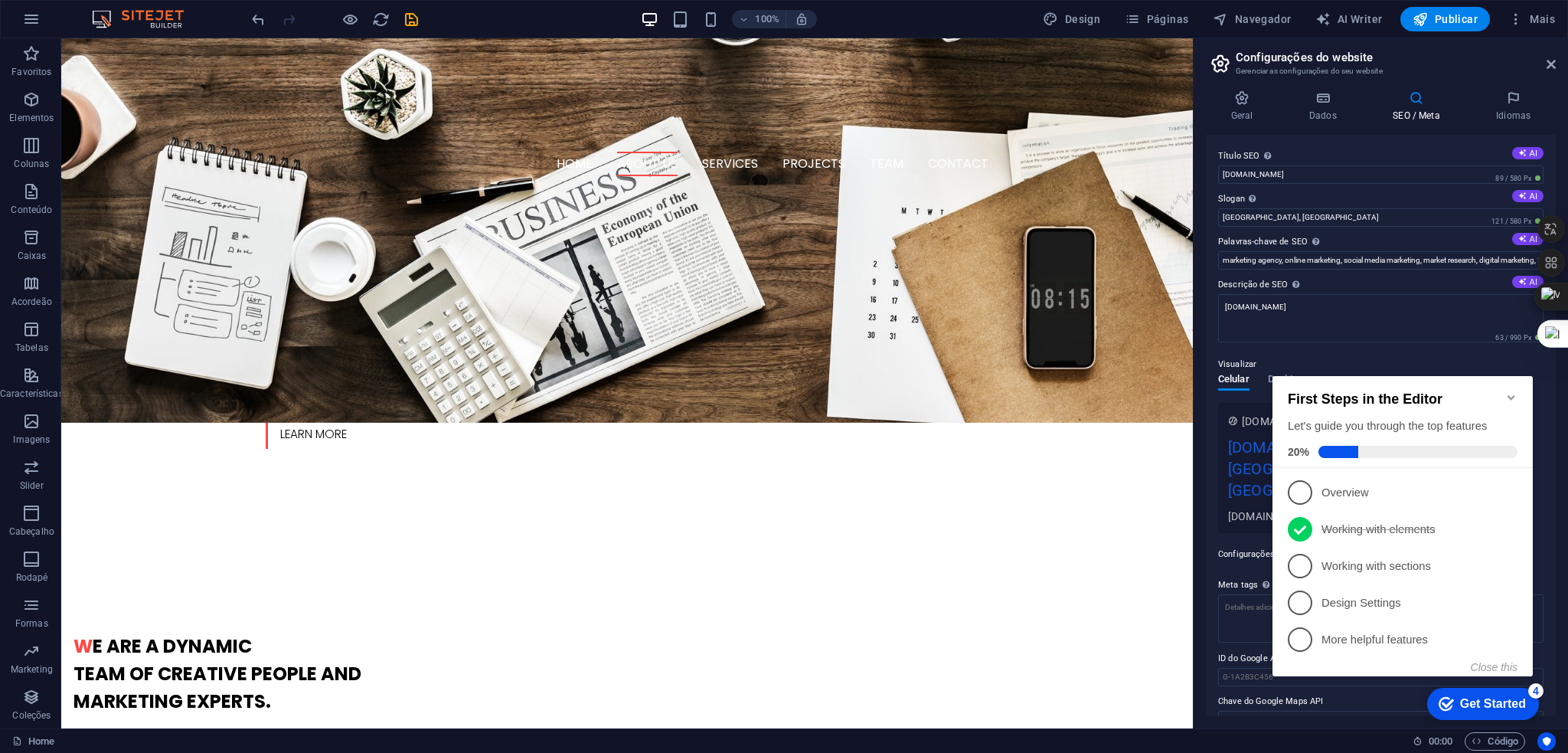
click at [1384, 465] on div "First Steps in the Editor Let's guide you through the top features 20%" at bounding box center [1402, 422] width 260 height 92
click at [1373, 489] on p "Overview - incomplete" at bounding box center [1413, 493] width 184 height 16
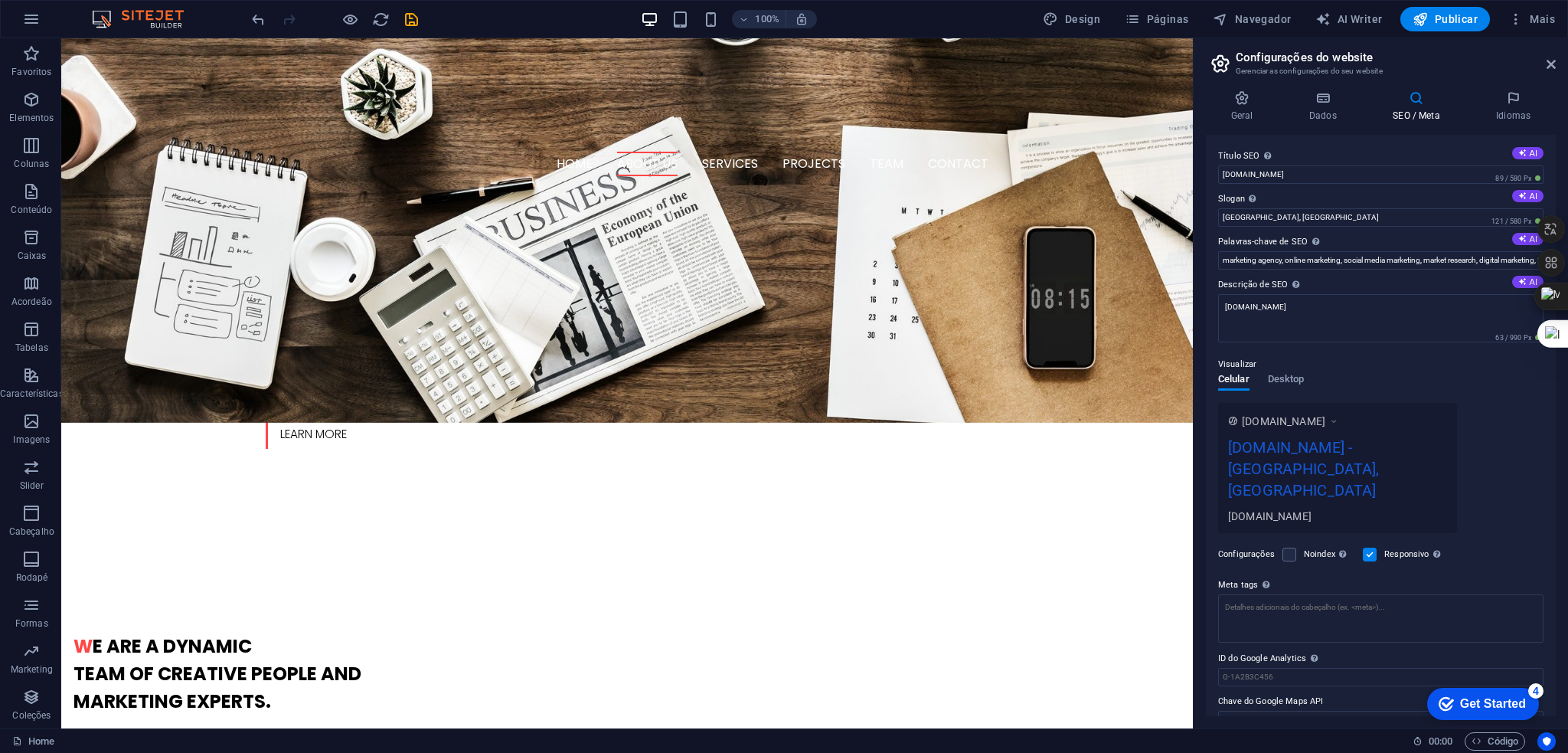
scroll to position [0, 0]
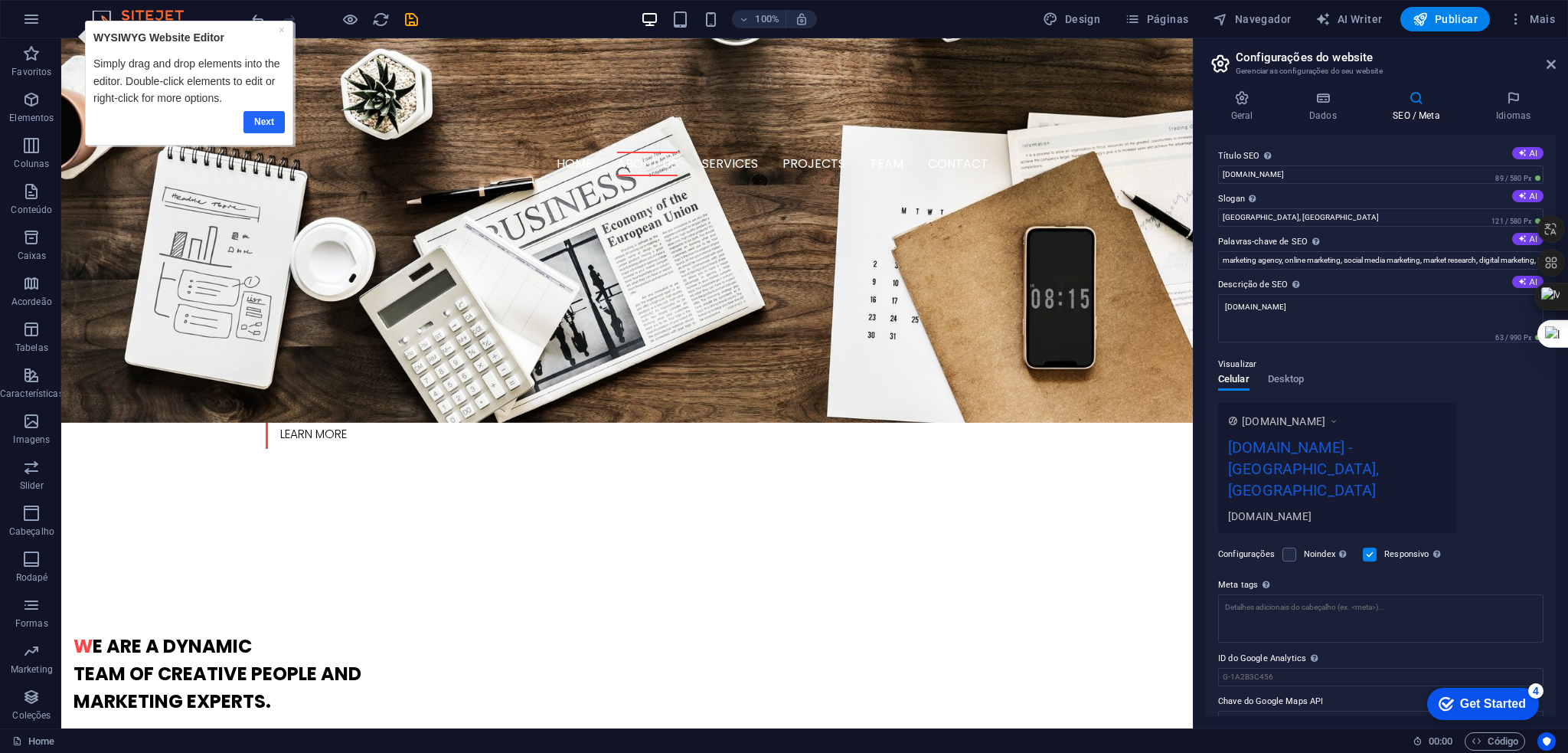
click at [256, 121] on link "Next" at bounding box center [264, 121] width 41 height 22
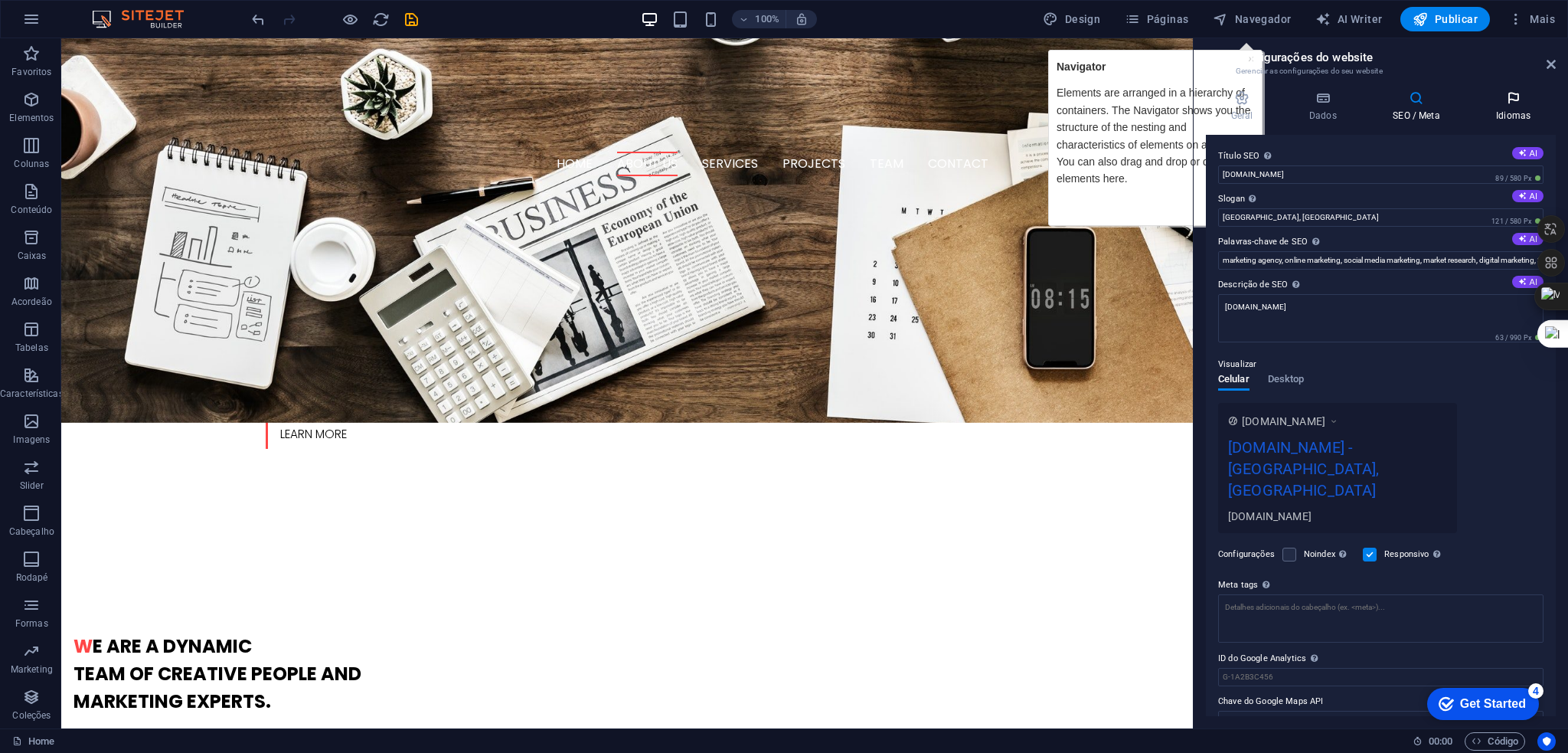
click at [1512, 97] on icon at bounding box center [1513, 98] width 85 height 16
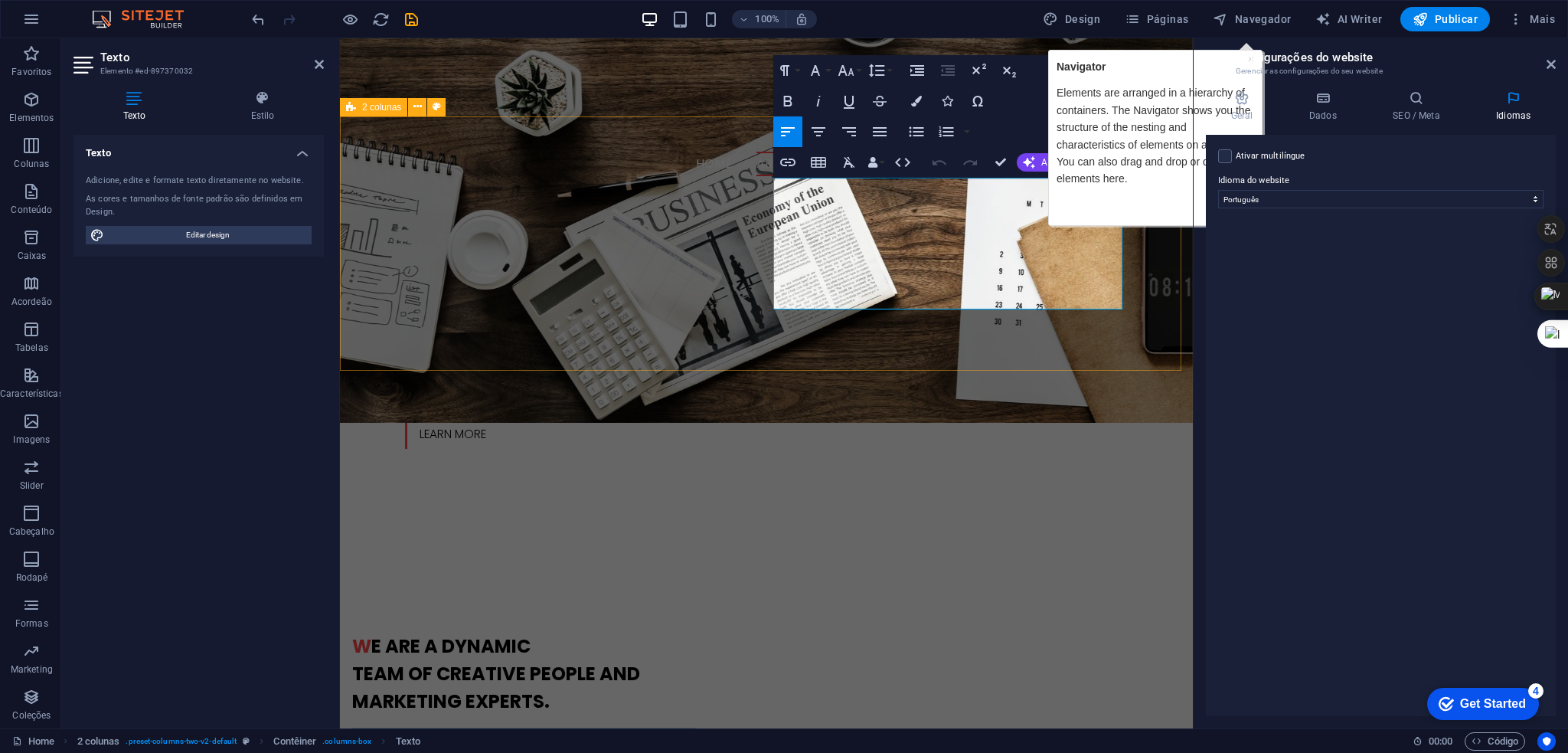
drag, startPoint x: 1011, startPoint y: 297, endPoint x: 775, endPoint y: 166, distance: 269.9
click at [775, 572] on div "W e are a dynamic team of creative people and Marketing Experts. Lorem ipsum do…" at bounding box center [767, 746] width 853 height 349
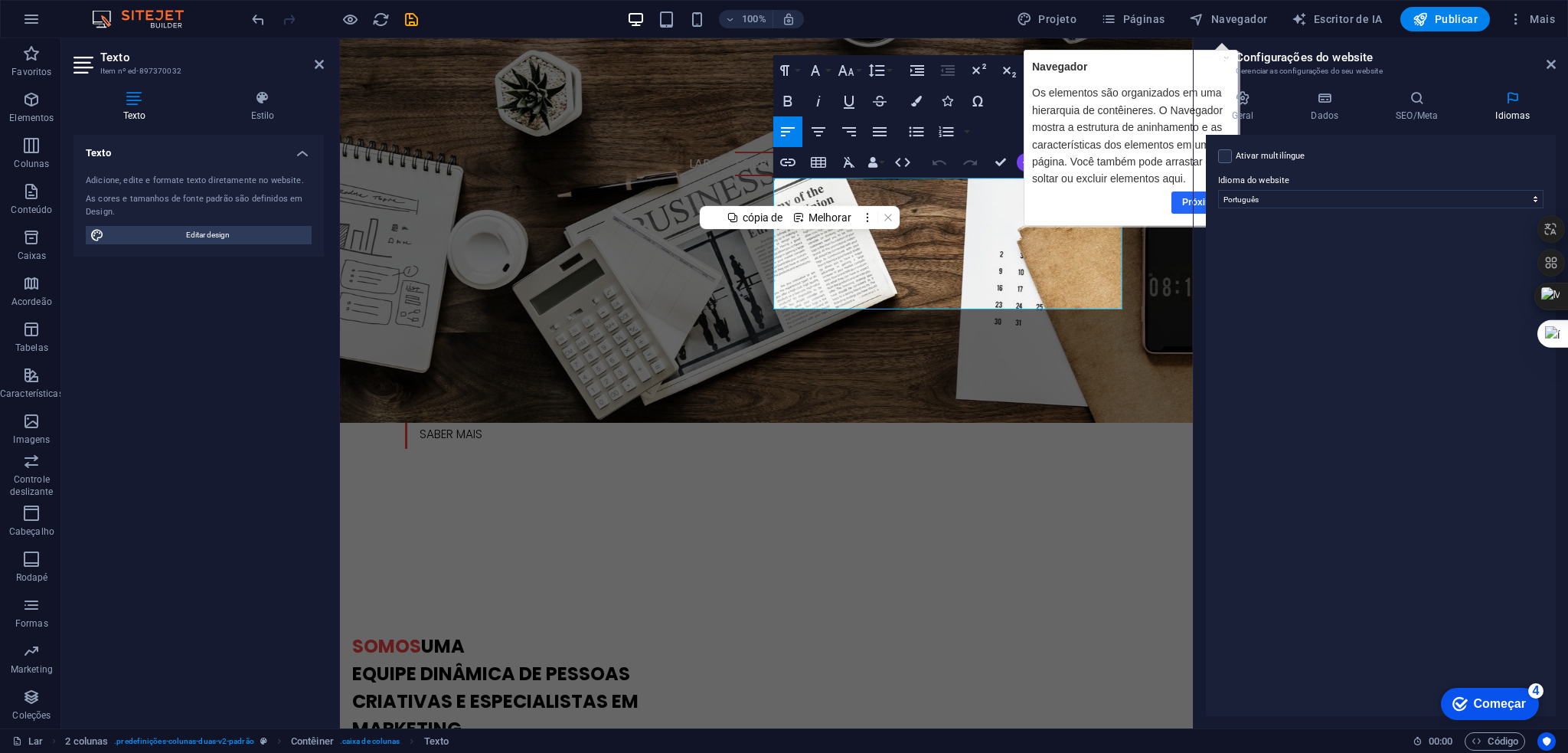
click at [1183, 196] on font "Próximo" at bounding box center [1200, 201] width 37 height 11
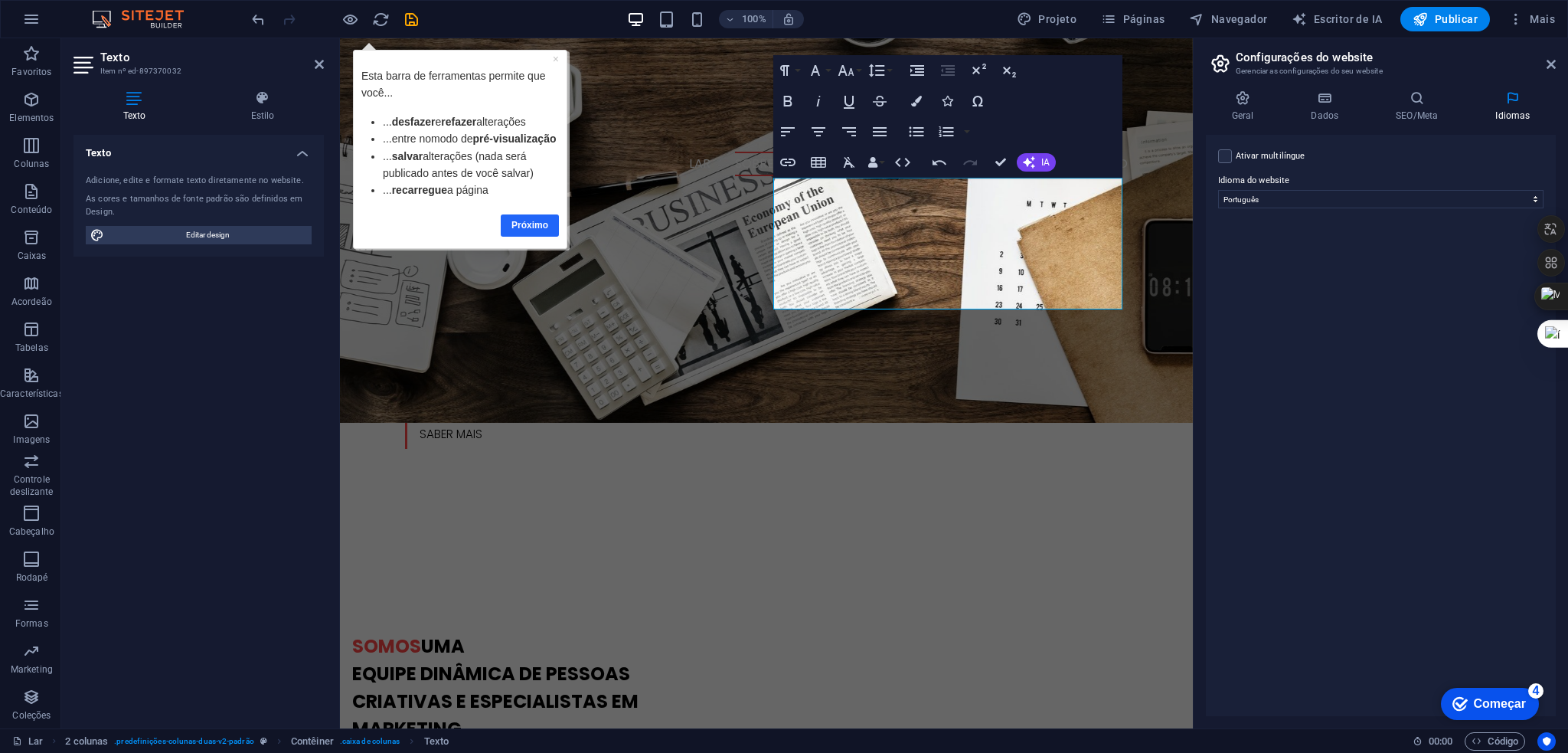
click at [529, 230] on font "Próximo" at bounding box center [530, 224] width 37 height 11
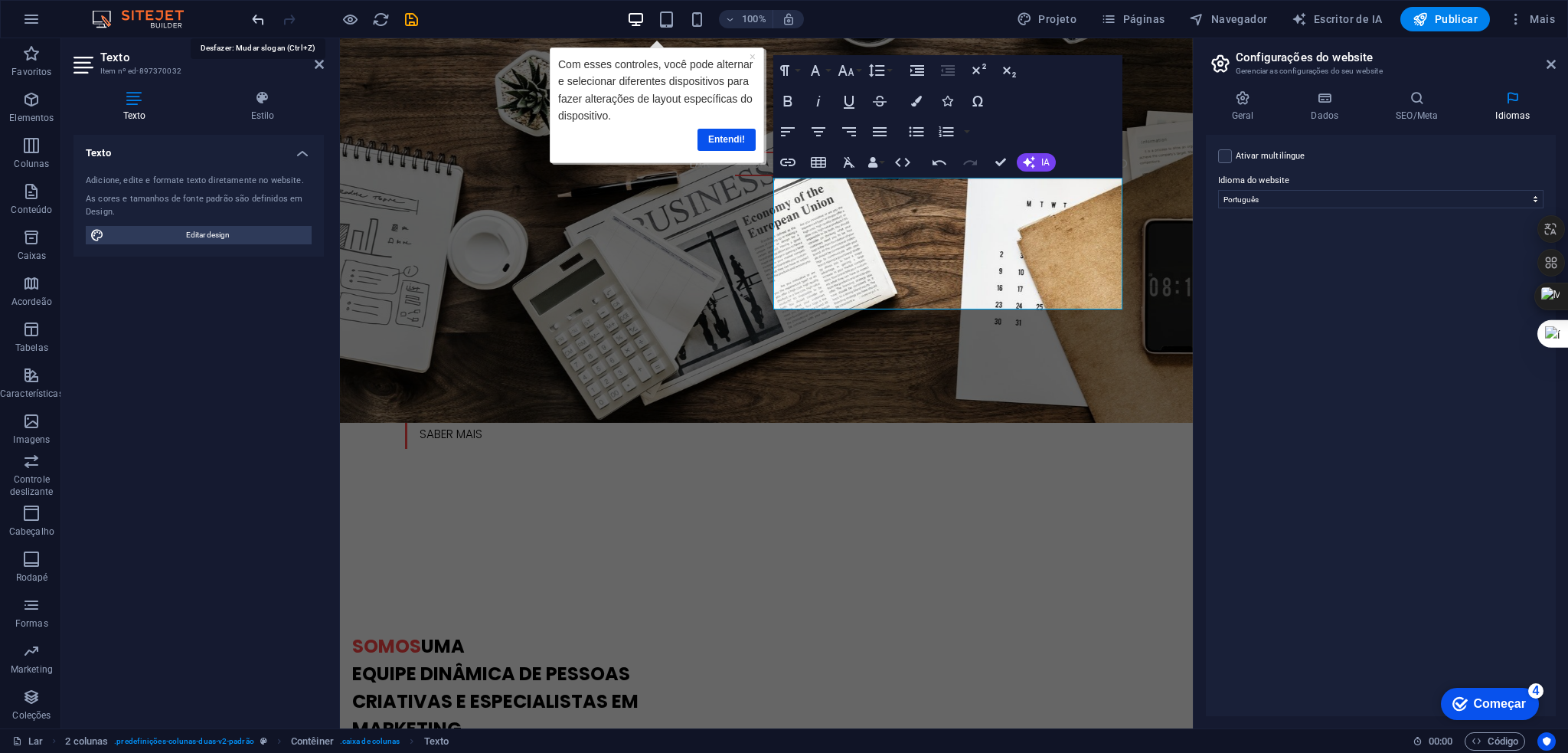
click at [256, 14] on icon "desfazer" at bounding box center [258, 19] width 17 height 17
click at [740, 136] on font "Entendi!" at bounding box center [726, 138] width 37 height 11
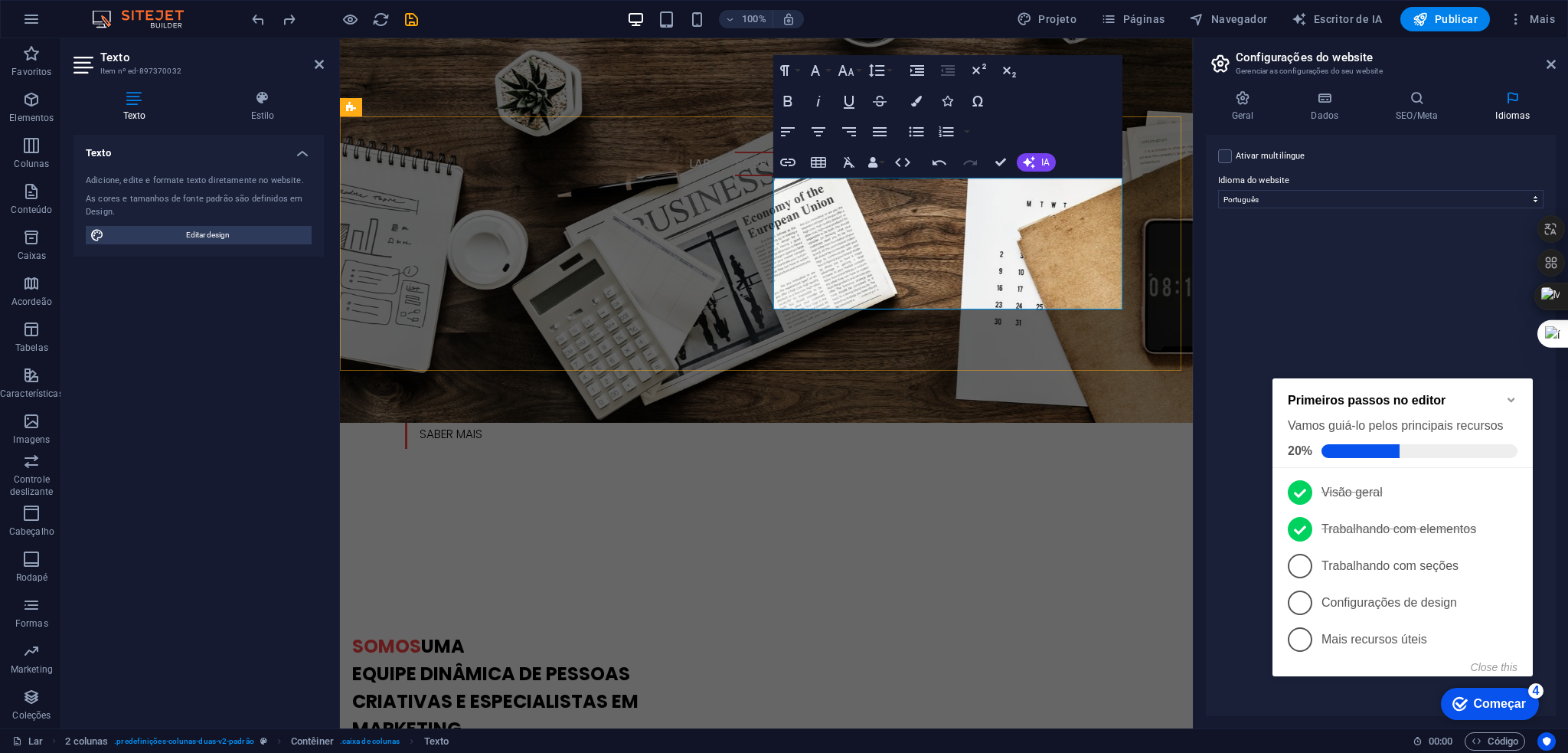
drag, startPoint x: 1040, startPoint y: 302, endPoint x: 744, endPoint y: 266, distance: 298.2
click at [744, 559] on div "Somos uma equipe dinâmica de pessoas criativas e especialistas em marketing. Lo…" at bounding box center [713, 760] width 772 height 401
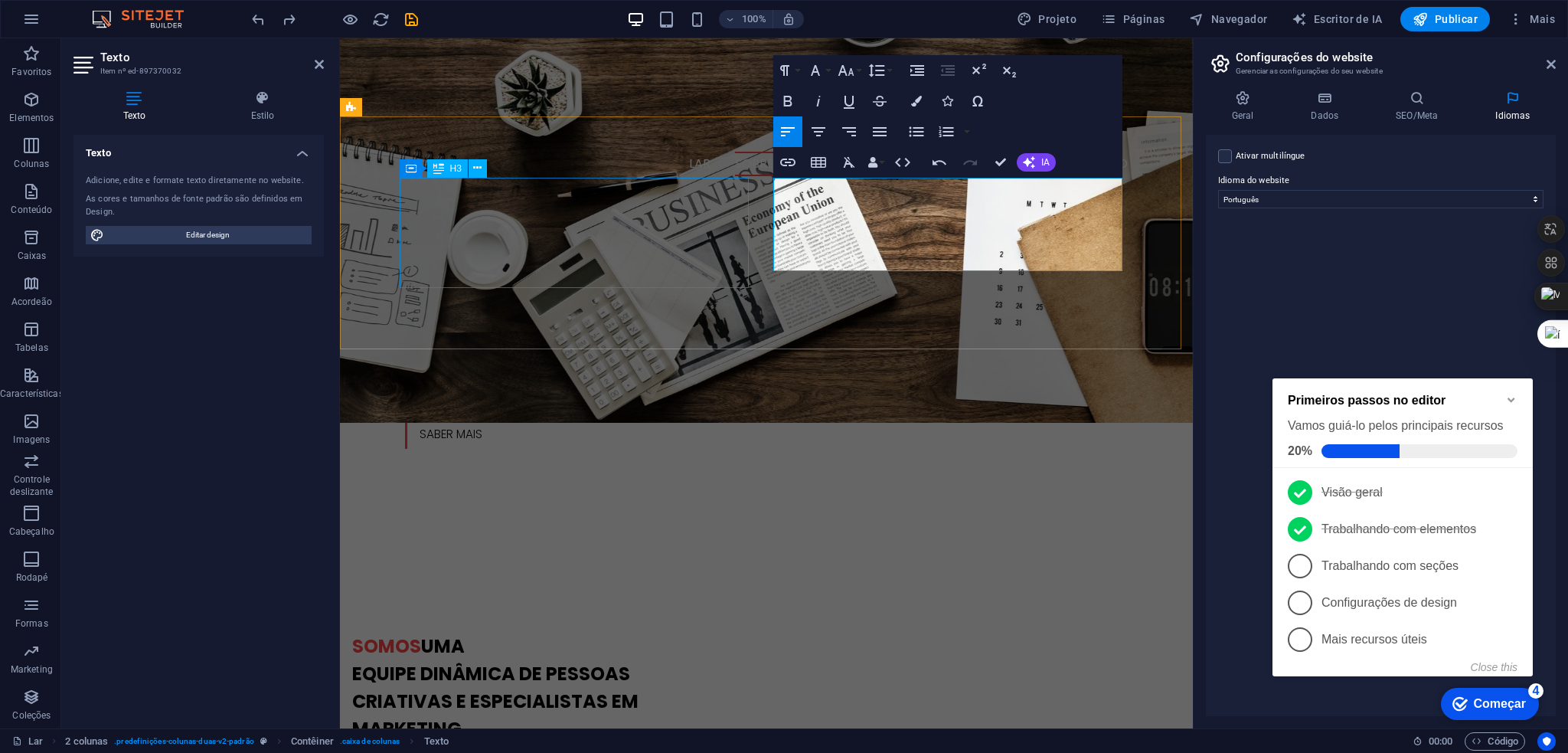
click at [600, 633] on div "Somos uma equipe dinâmica de pessoas criativas e especialistas em marketing." at bounding box center [527, 688] width 349 height 110
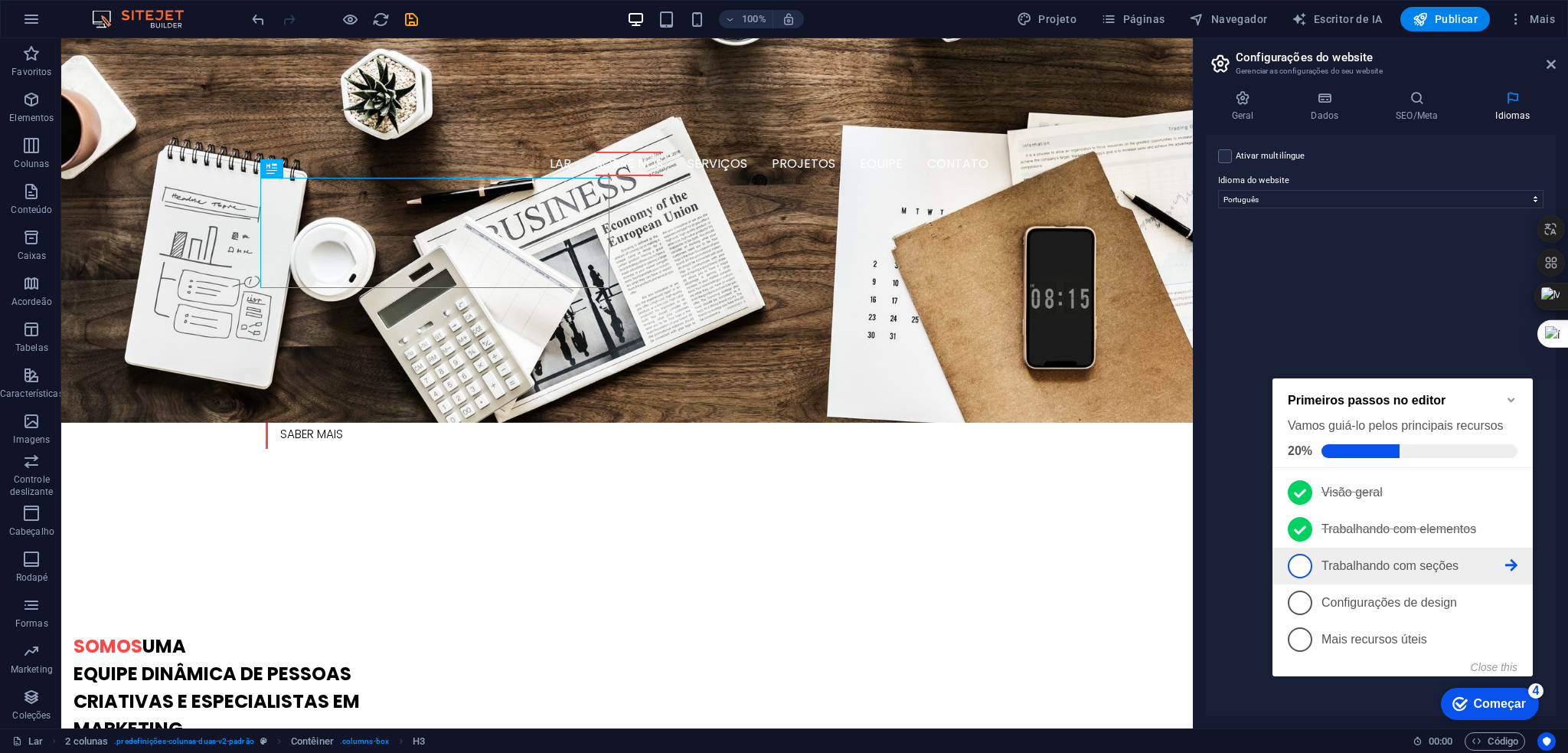
click at [1402, 554] on link "3 Trabalhando com seções - incompleto" at bounding box center [1402, 566] width 230 height 25
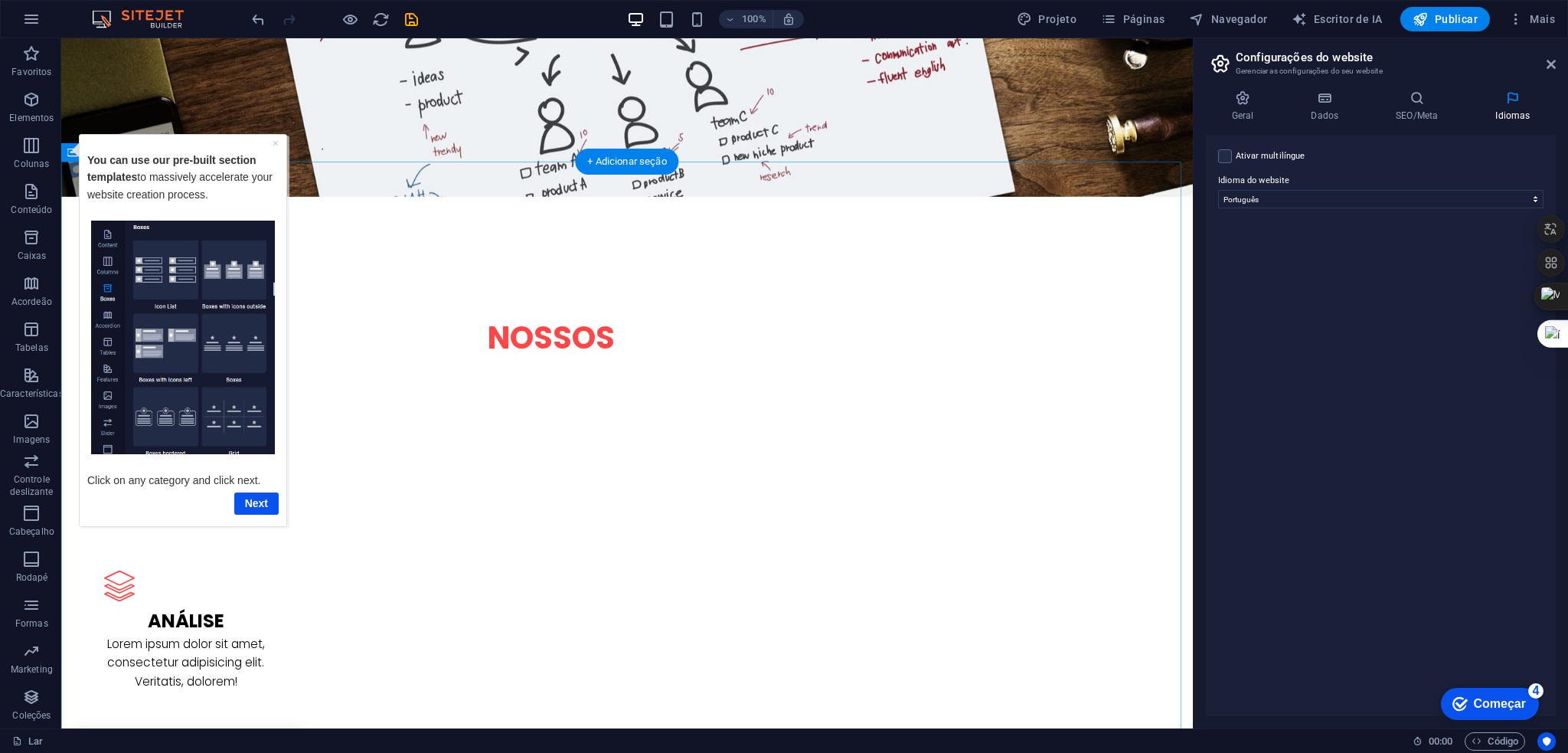
scroll to position [1915, 0]
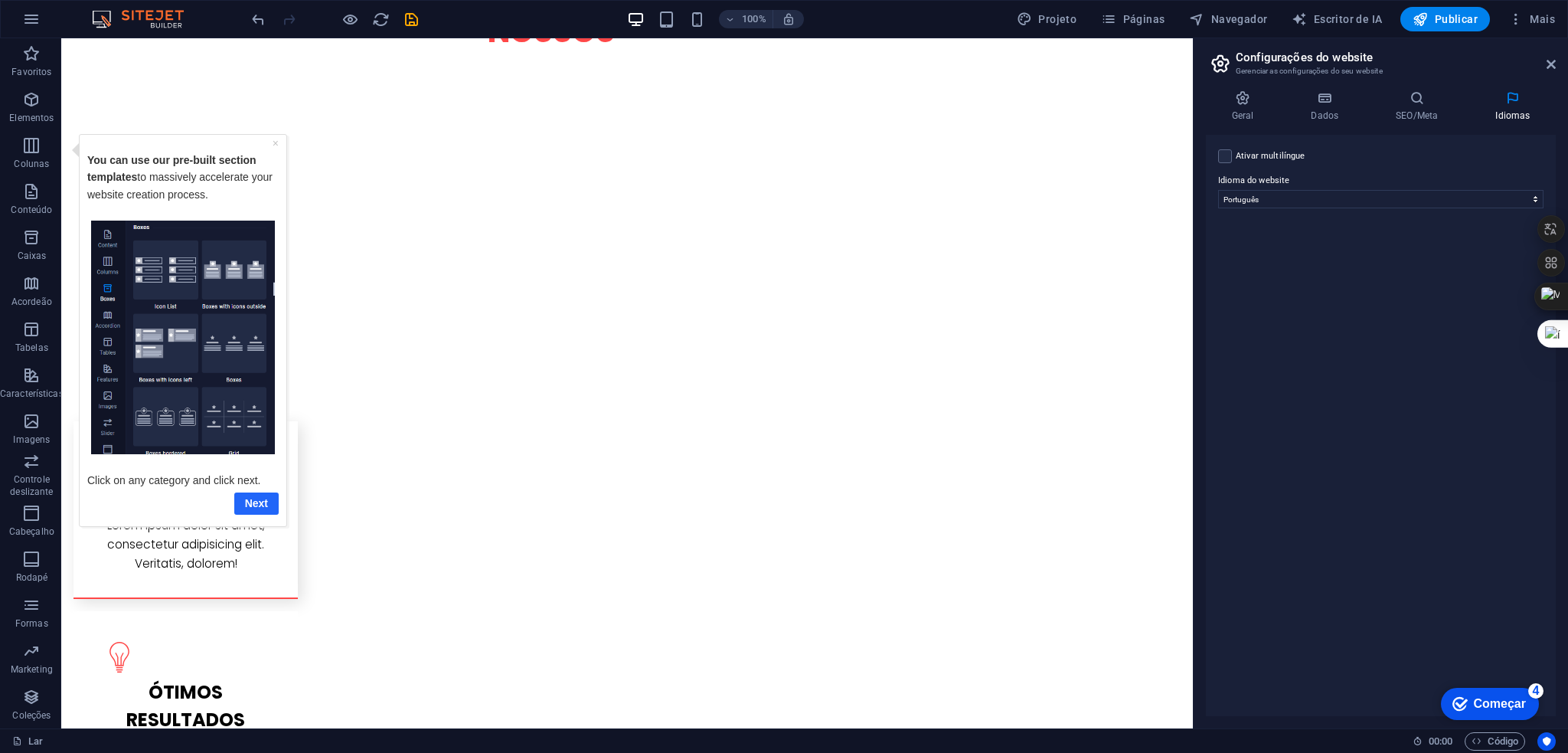
click at [257, 503] on link "Next" at bounding box center [256, 503] width 44 height 22
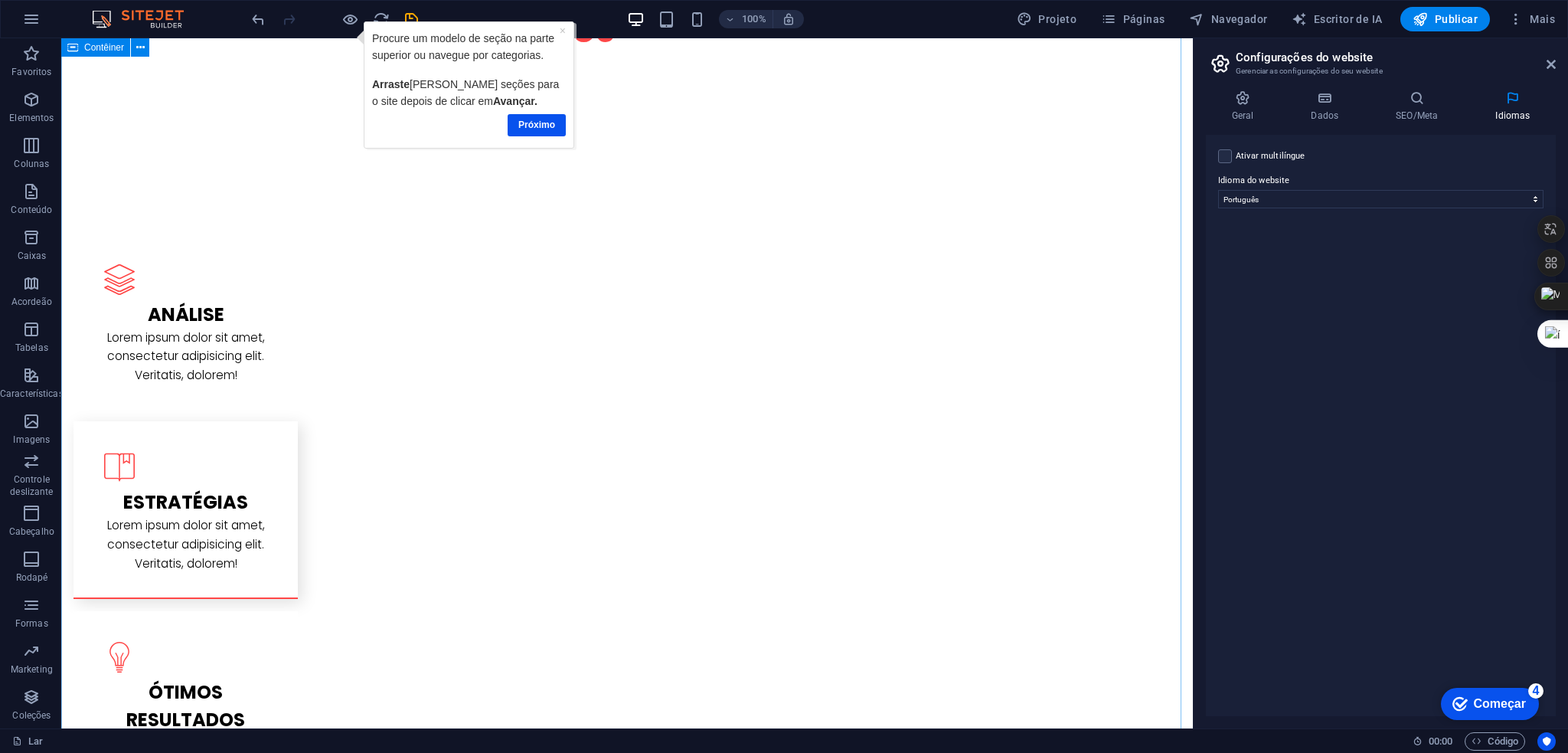
scroll to position [0, 0]
click at [1491, 697] on font "Começar" at bounding box center [1500, 704] width 52 height 13
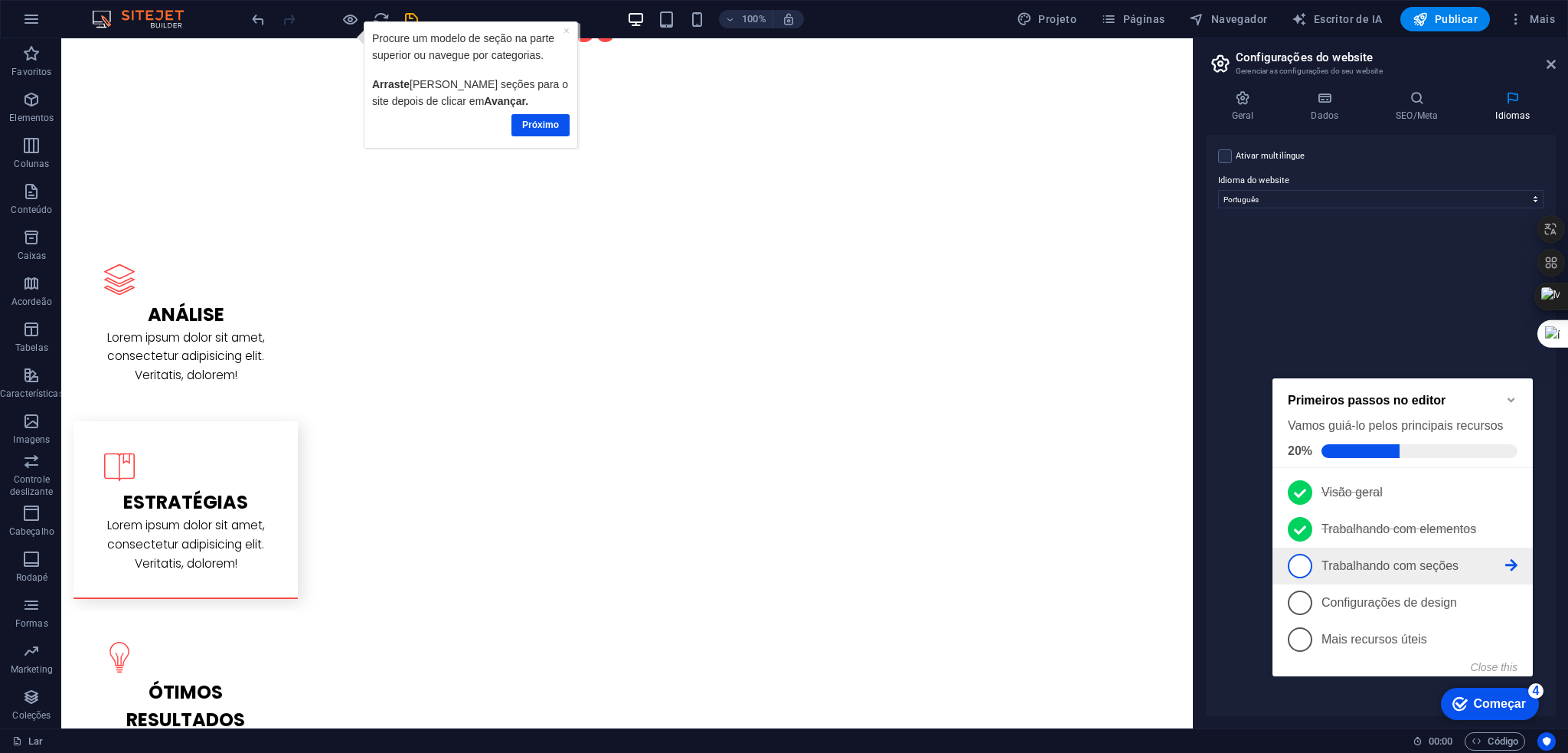
click at [1379, 564] on font "Trabalhando com seções" at bounding box center [1390, 566] width 137 height 13
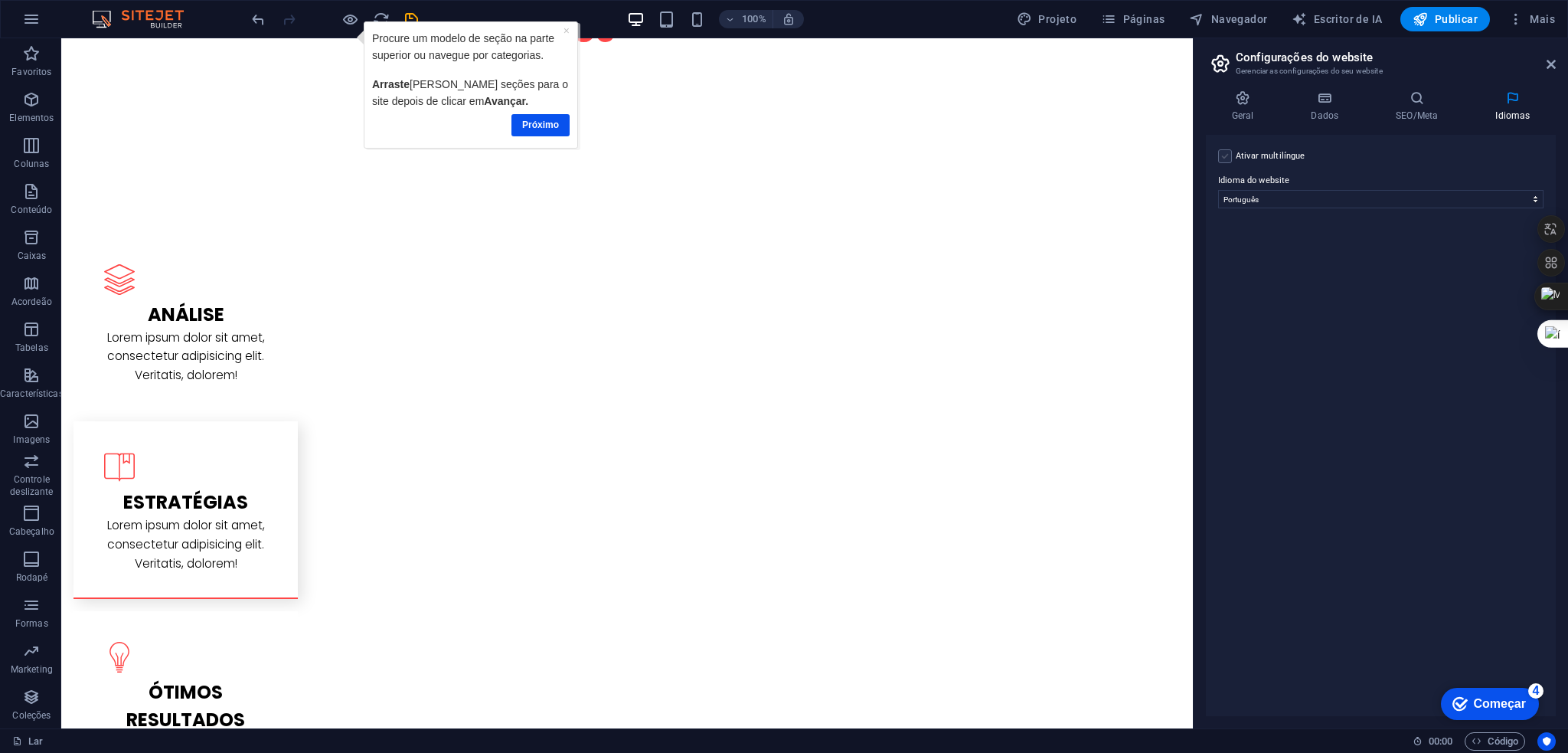
click at [1220, 157] on label at bounding box center [1225, 156] width 14 height 14
click at [0, 0] on input "Ativar multilíngue Para desativar o multilíngue, exclua todos os idiomas até qu…" at bounding box center [0, 0] width 0 height 0
click at [1302, 266] on select "Abkhaziano Longe africano Vai albanês Alemão Amárico Árabe Aragonês armênio Ass…" at bounding box center [1381, 274] width 255 height 18
select select "43"
click at [1253, 264] on select "Abkhaziano Longe africano Vai albanês Alemão Amárico Árabe Aragonês armênio Ass…" at bounding box center [1381, 274] width 255 height 18
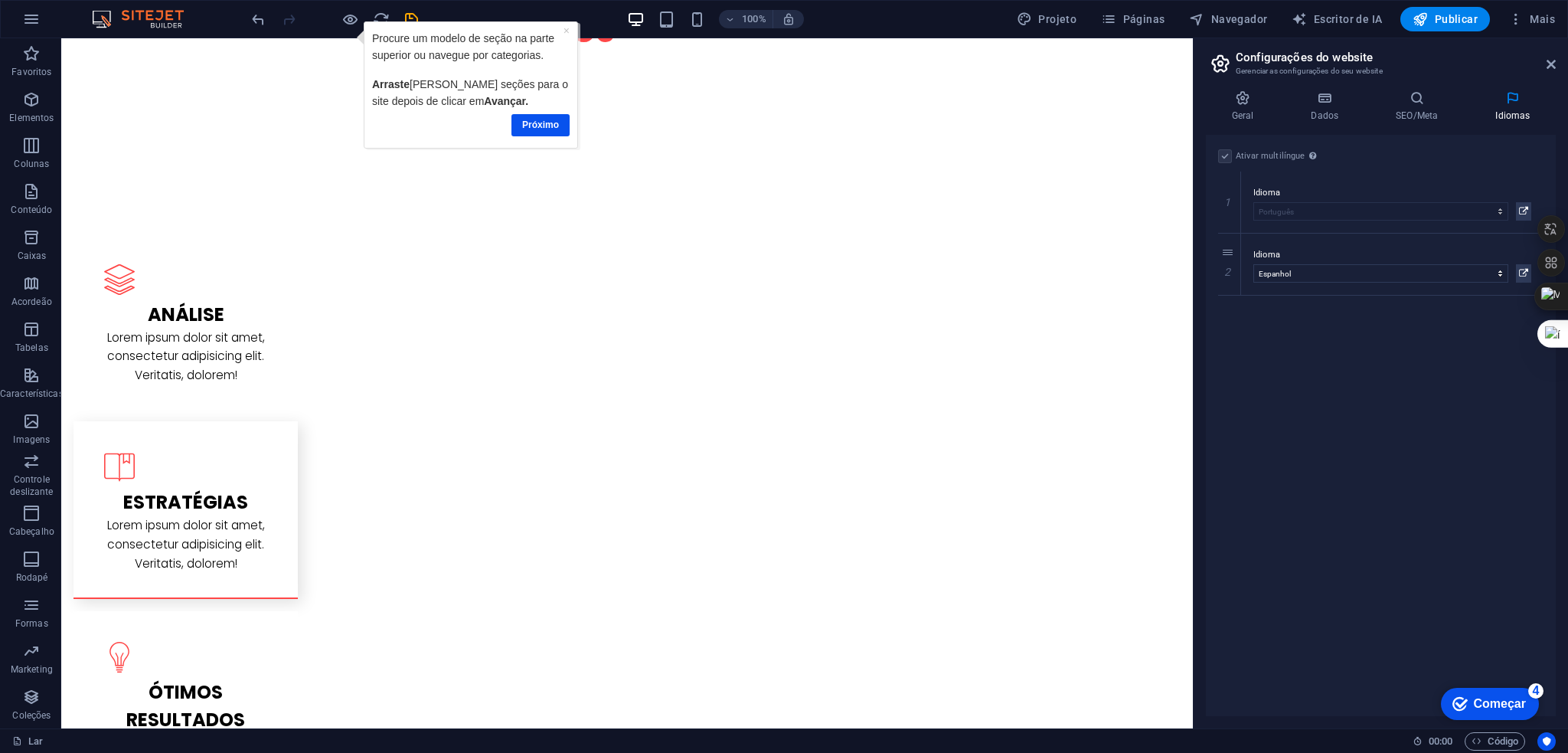
click at [1494, 698] on font "Começar" at bounding box center [1500, 704] width 52 height 13
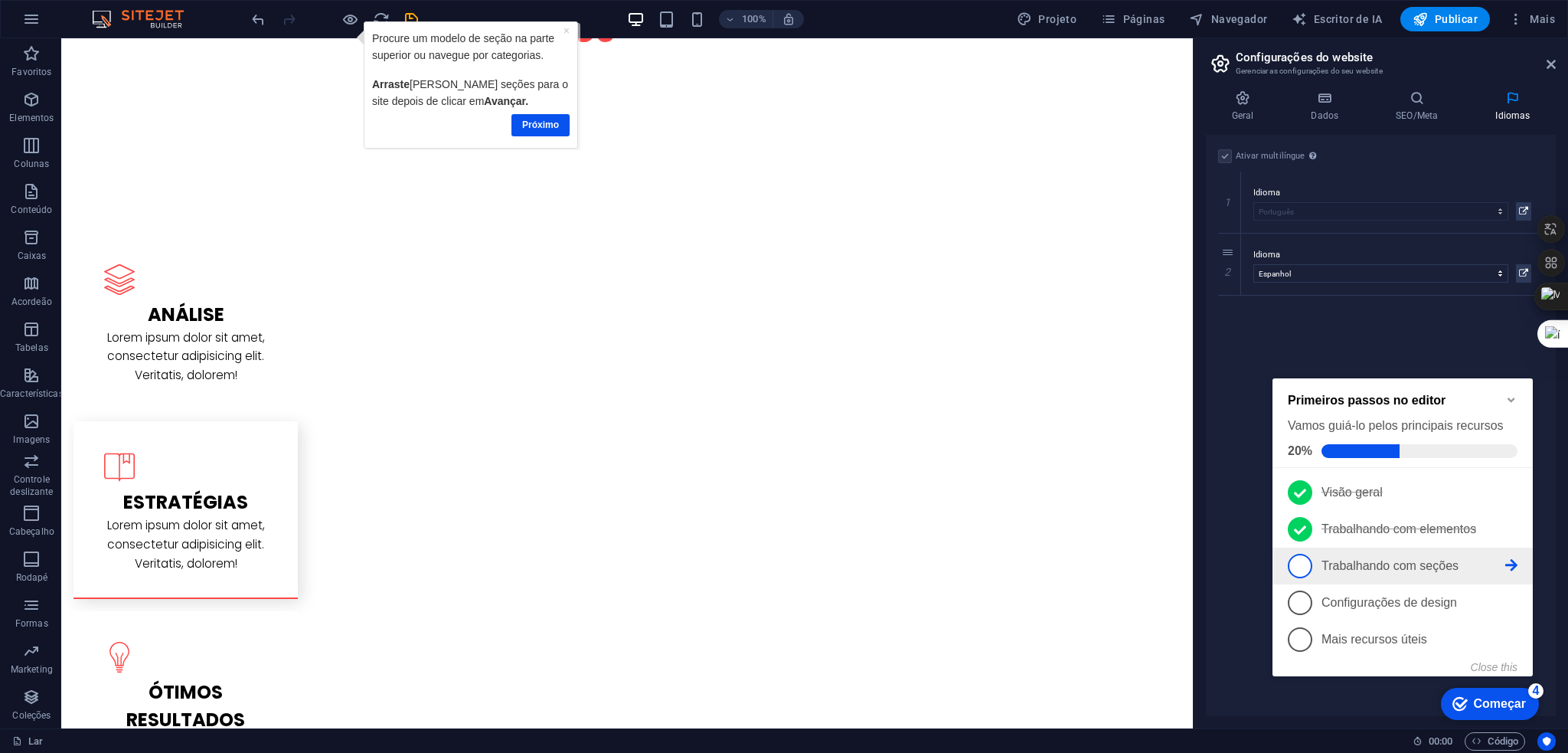
click at [1329, 559] on font "Trabalhando com seções" at bounding box center [1390, 566] width 137 height 13
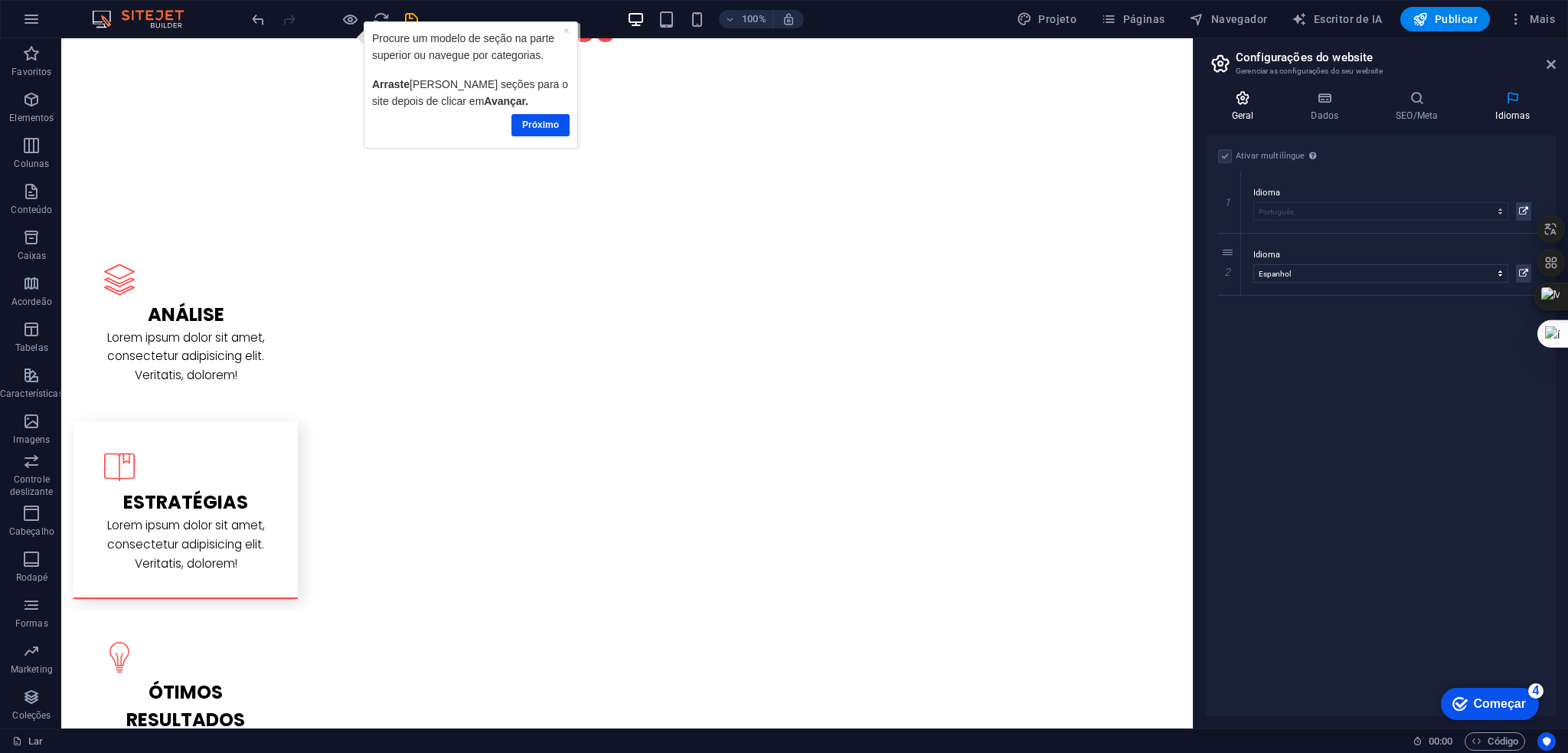
click at [1247, 98] on icon at bounding box center [1242, 98] width 73 height 16
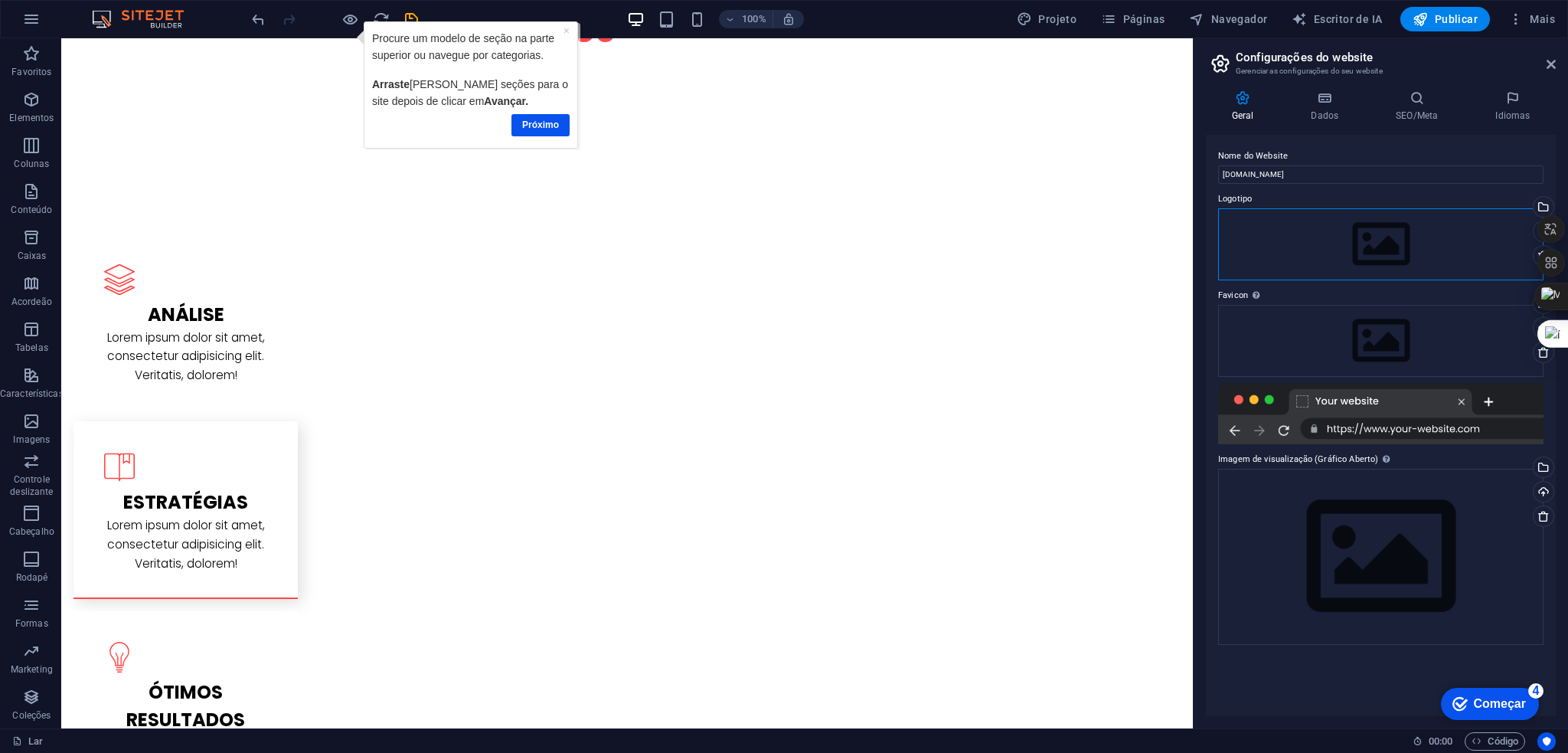
click at [1381, 240] on div "Arraste os arquivos aqui, clique para escolher os arquivos ou selecione os arqu…" at bounding box center [1380, 244] width 325 height 72
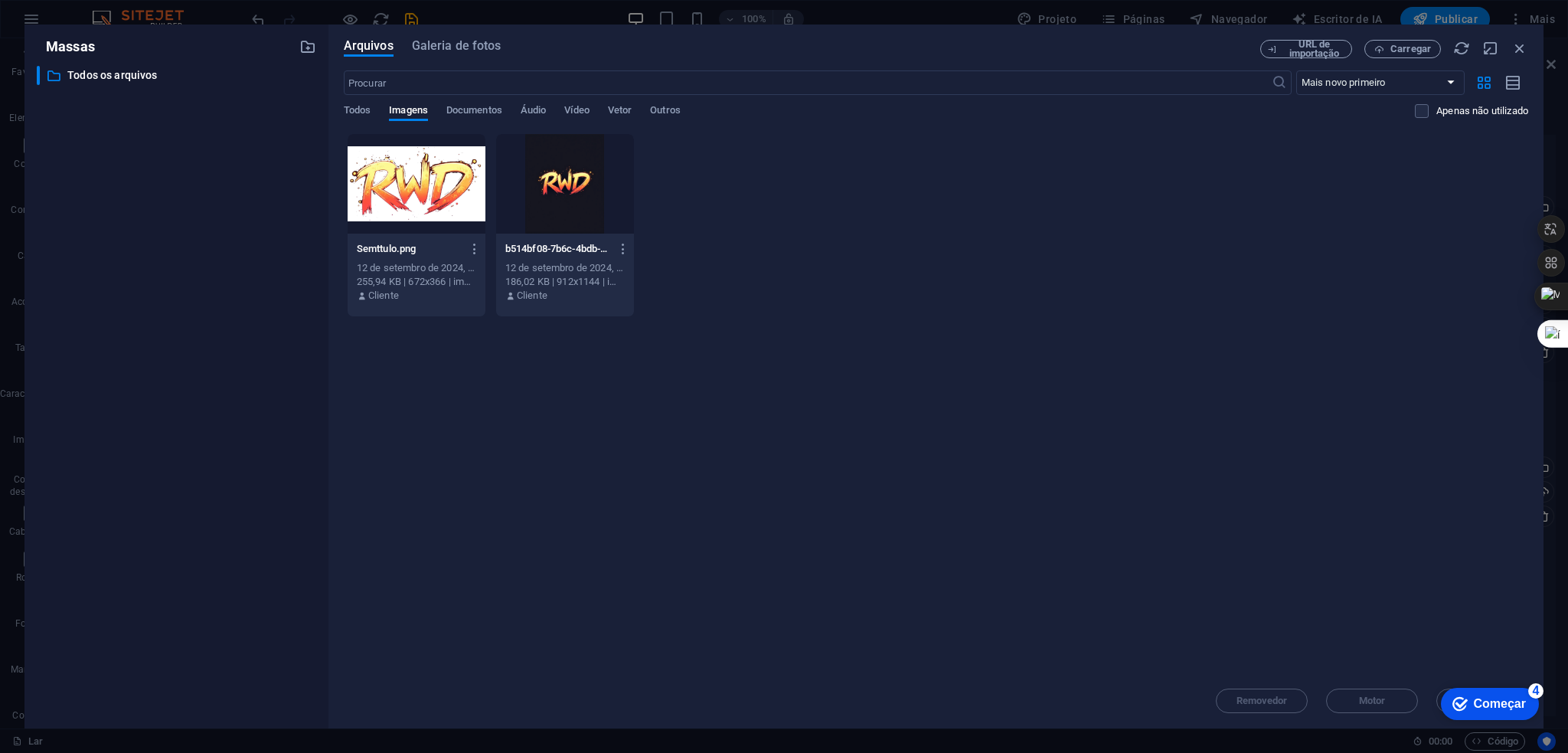
click at [411, 179] on div at bounding box center [416, 184] width 138 height 100
click at [417, 163] on div "1" at bounding box center [416, 184] width 138 height 100
click at [417, 163] on div at bounding box center [416, 184] width 138 height 100
click at [417, 163] on div "1" at bounding box center [416, 184] width 138 height 100
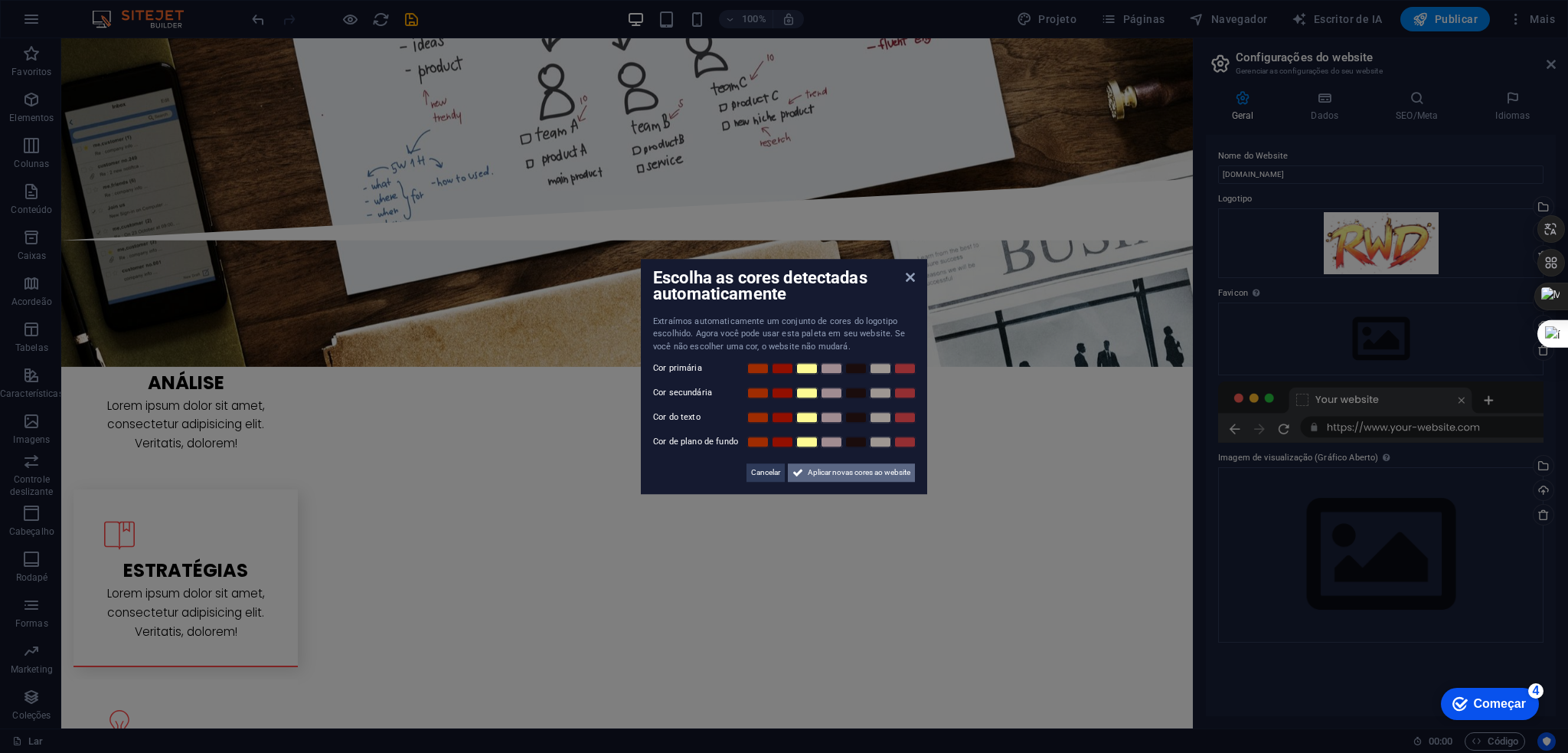
click at [872, 475] on span "Aplicar novas cores ao website" at bounding box center [859, 472] width 103 height 18
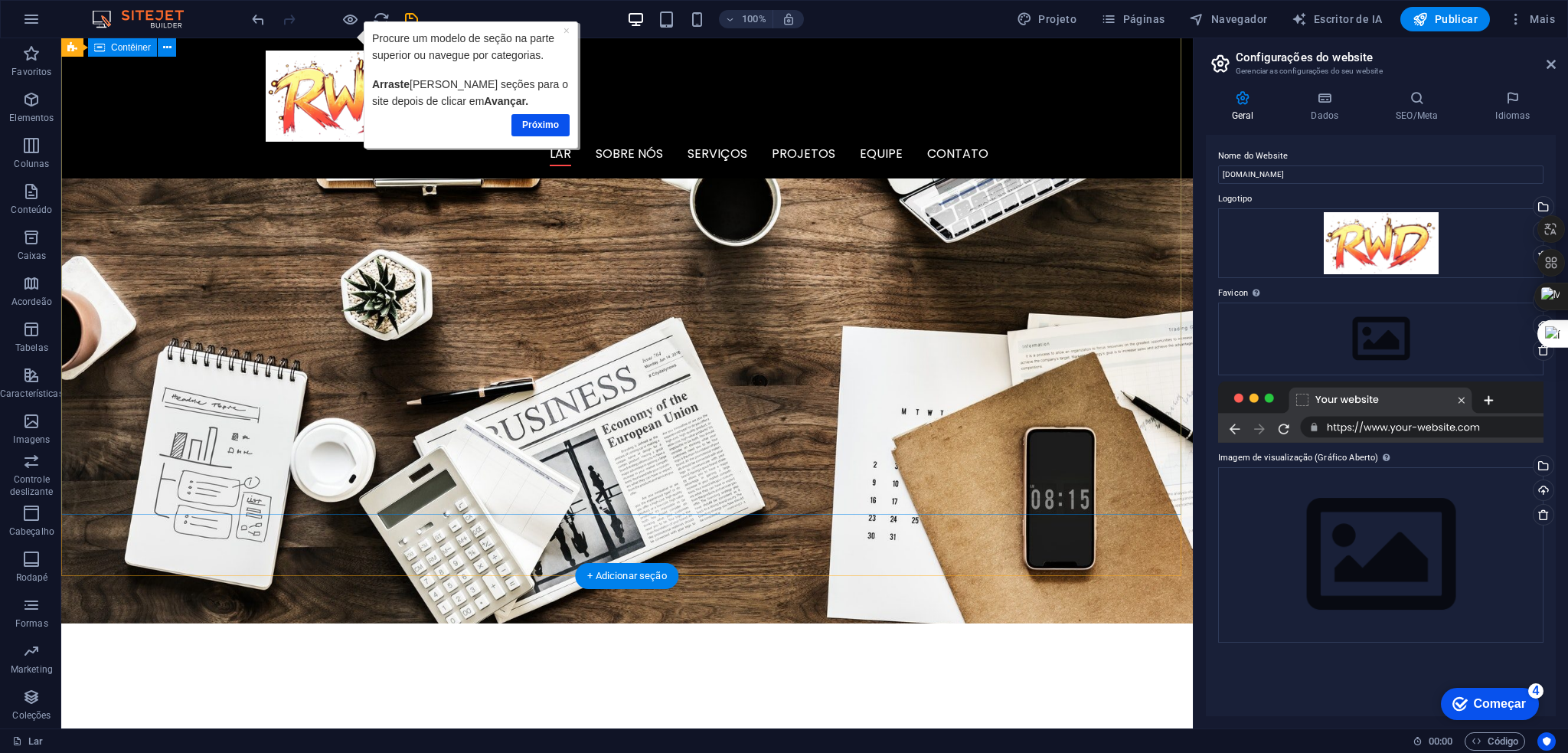
scroll to position [153, 0]
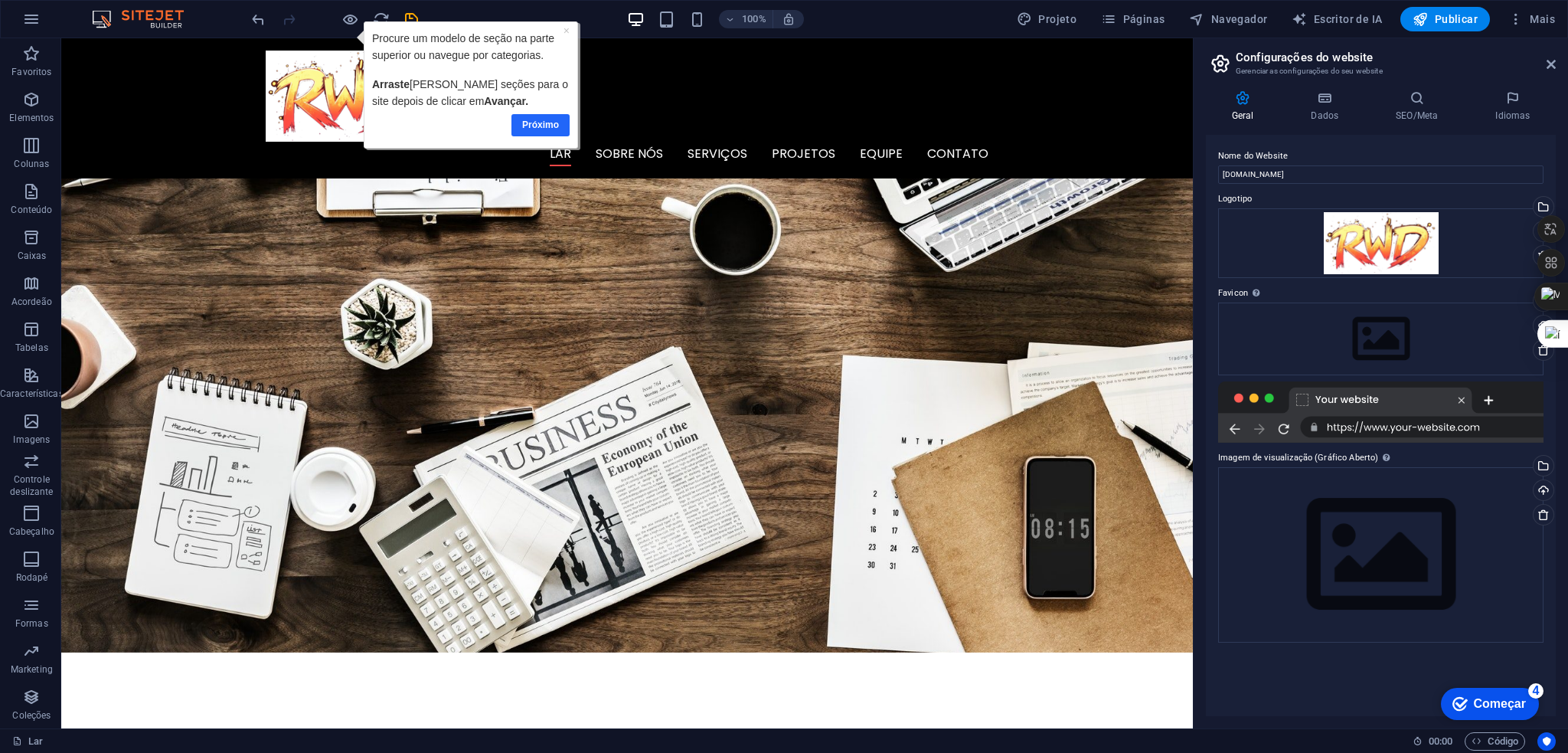
drag, startPoint x: 544, startPoint y: 122, endPoint x: 830, endPoint y: 107, distance: 286.4
click at [544, 121] on font "Próximo" at bounding box center [540, 124] width 37 height 11
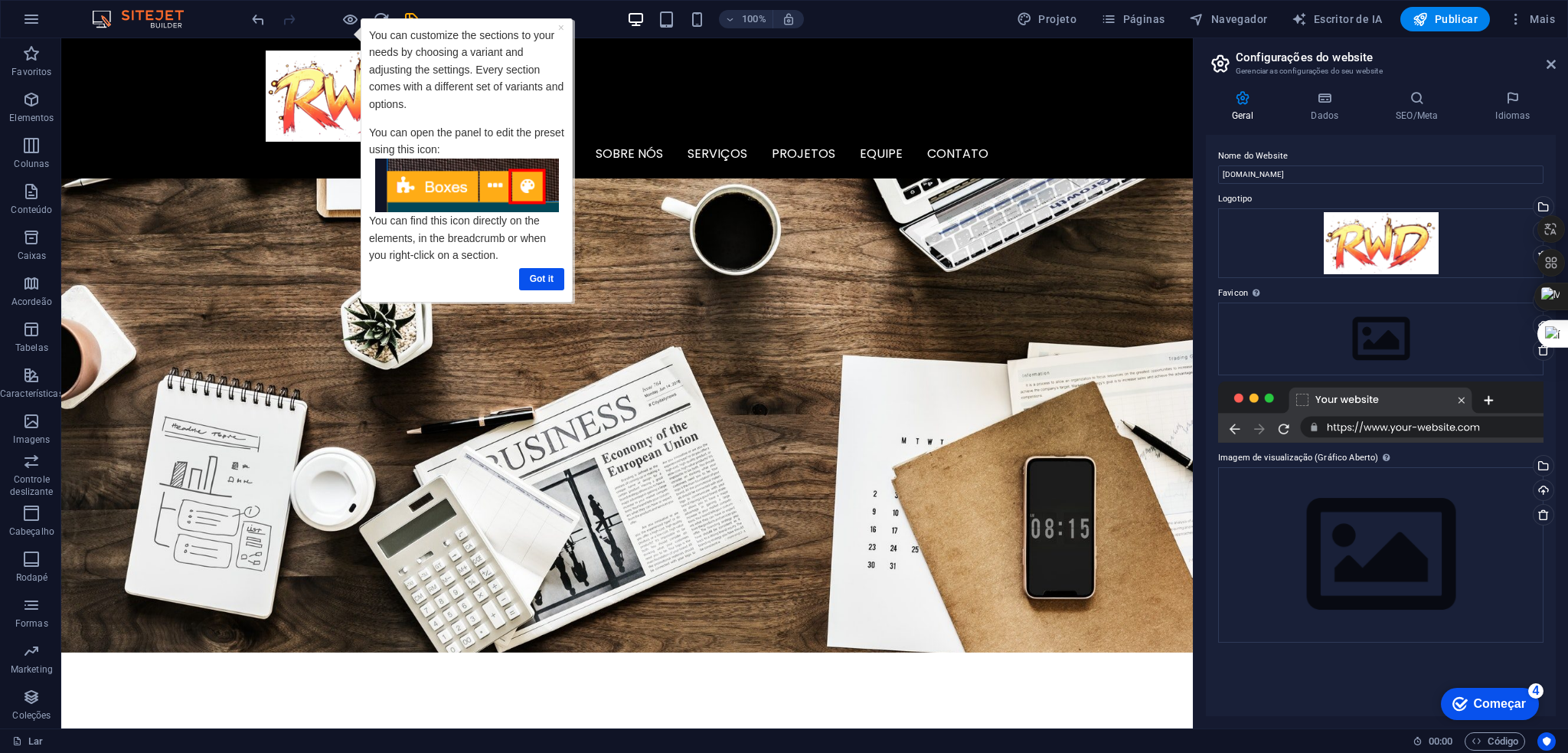
scroll to position [0, 0]
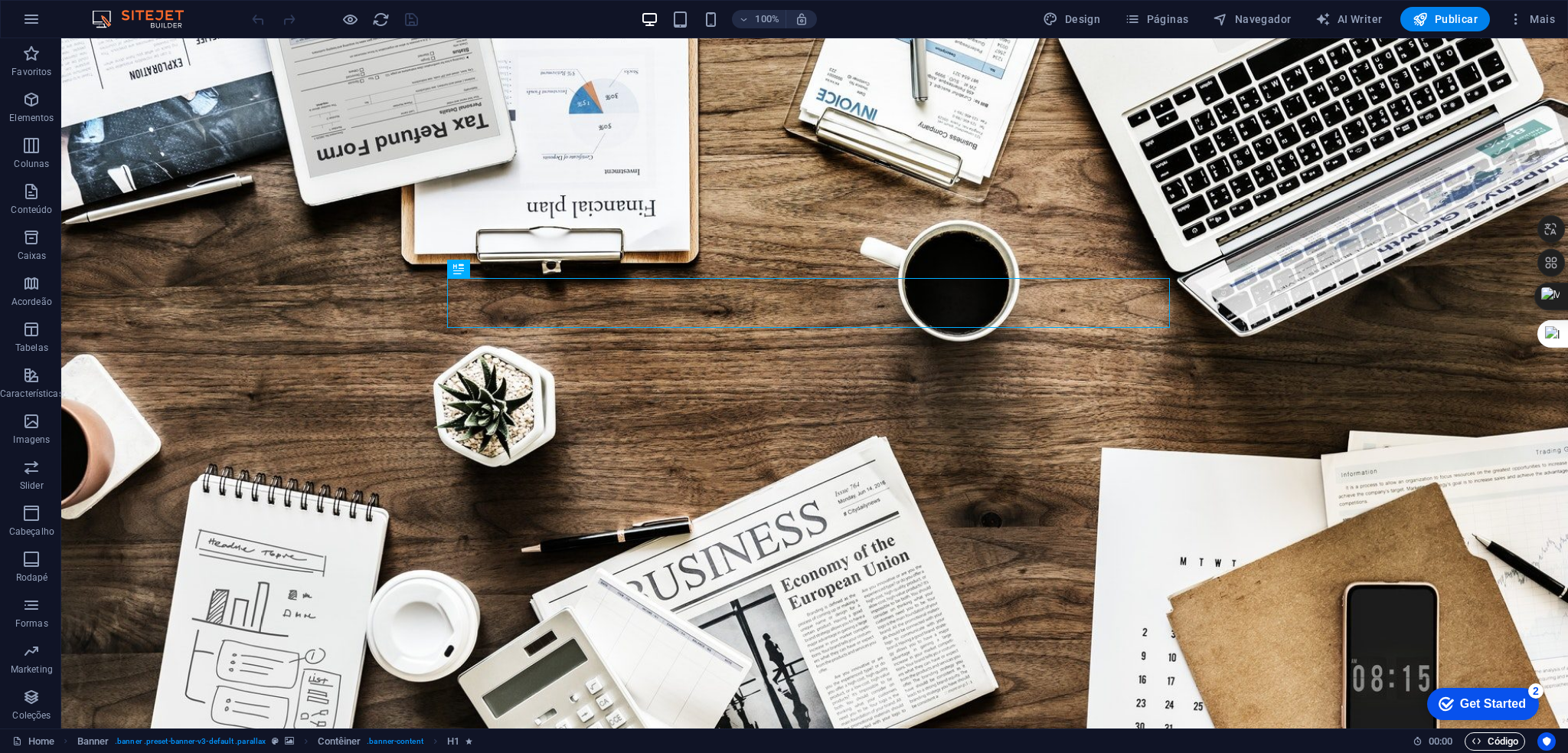
click at [1502, 739] on span "Código" at bounding box center [1495, 741] width 47 height 18
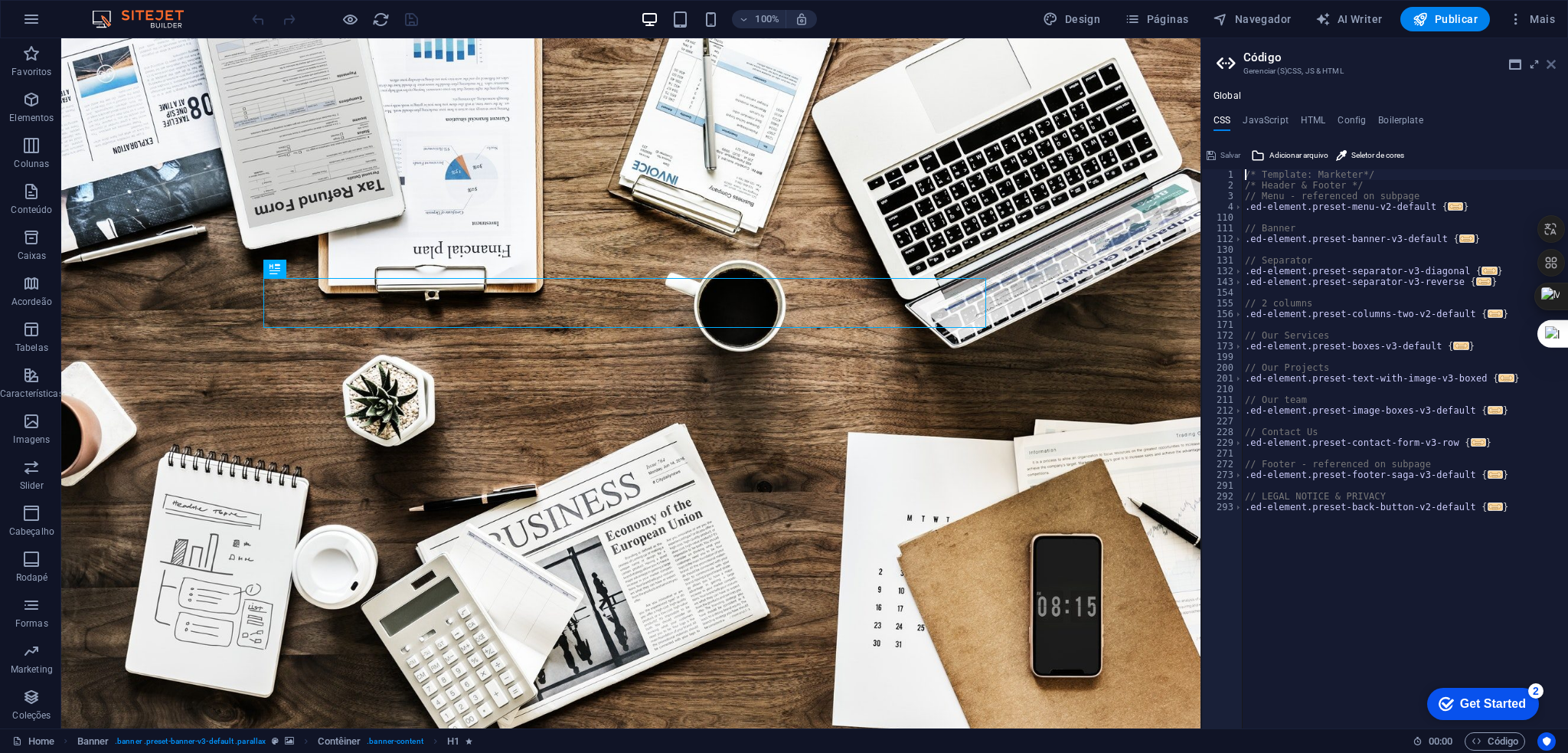
click at [1552, 60] on icon at bounding box center [1551, 64] width 9 height 12
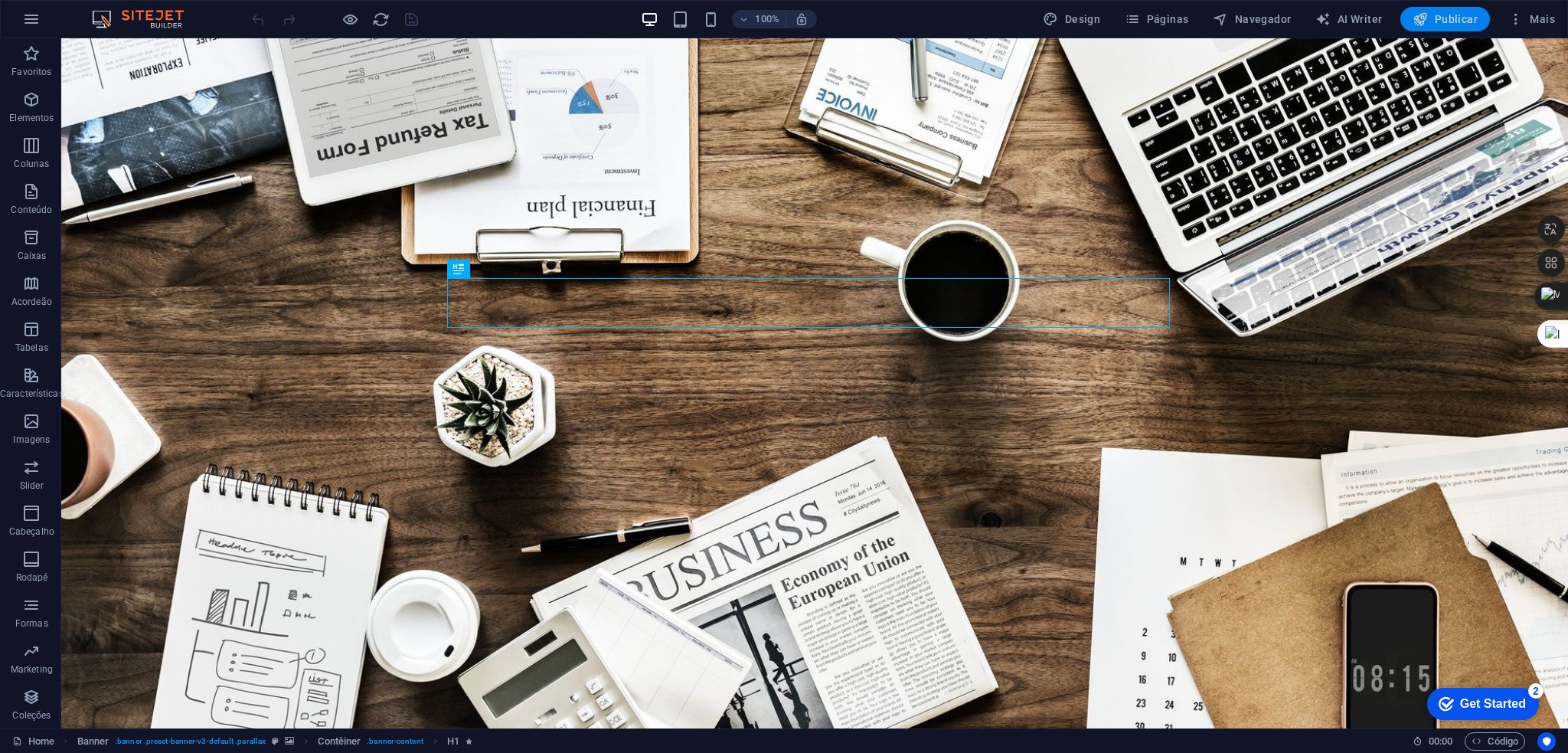
click at [1449, 12] on span "Publicar" at bounding box center [1444, 19] width 65 height 16
